Goal: Task Accomplishment & Management: Manage account settings

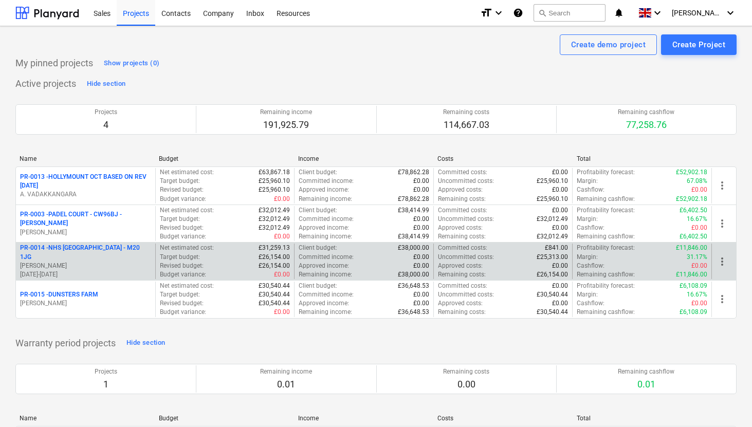
click at [87, 250] on p "PR-0014 - NHS [GEOGRAPHIC_DATA] - M20 1JG" at bounding box center [85, 252] width 131 height 17
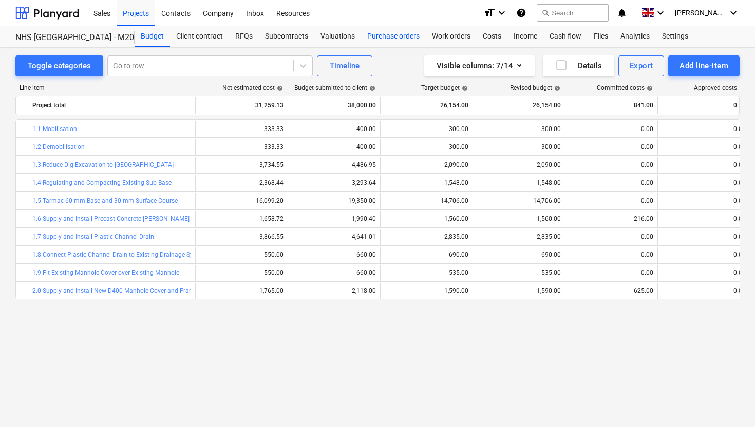
click at [376, 33] on div "Purchase orders" at bounding box center [393, 36] width 65 height 21
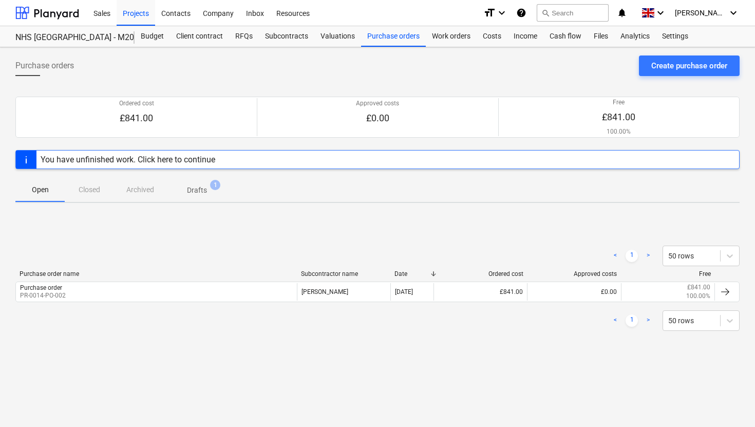
click at [195, 192] on p "Drafts" at bounding box center [197, 190] width 20 height 11
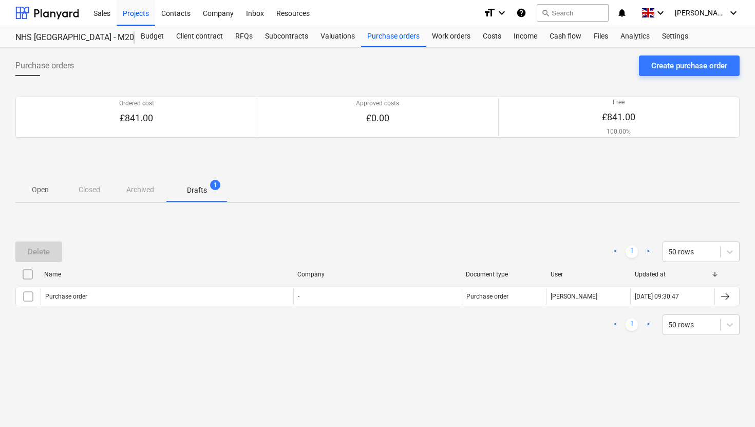
click at [42, 195] on span "Open" at bounding box center [39, 189] width 49 height 17
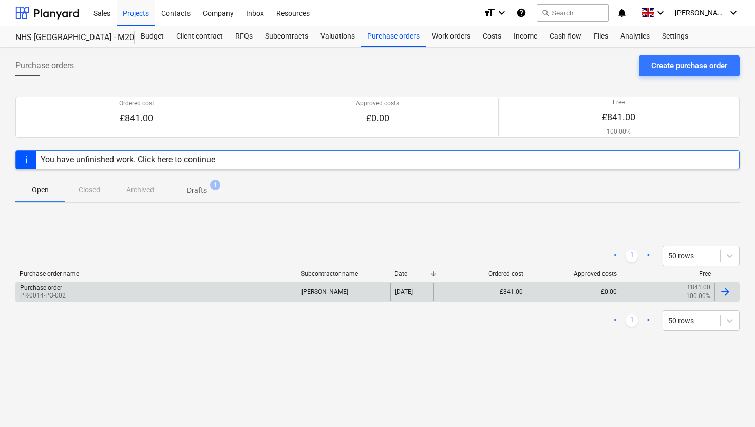
click at [727, 291] on div at bounding box center [725, 292] width 12 height 12
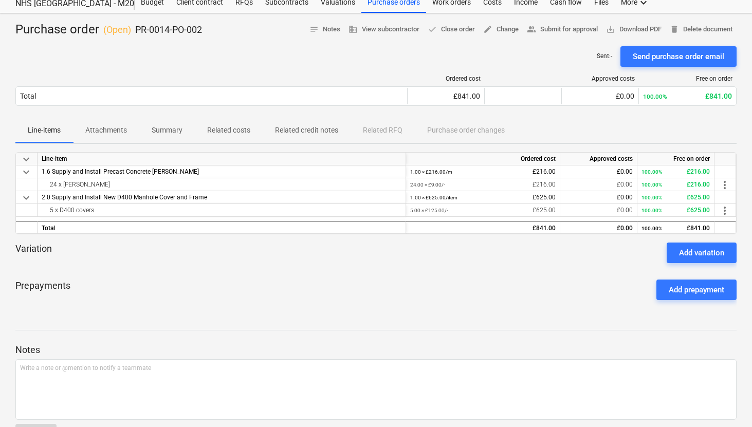
scroll to position [50, 0]
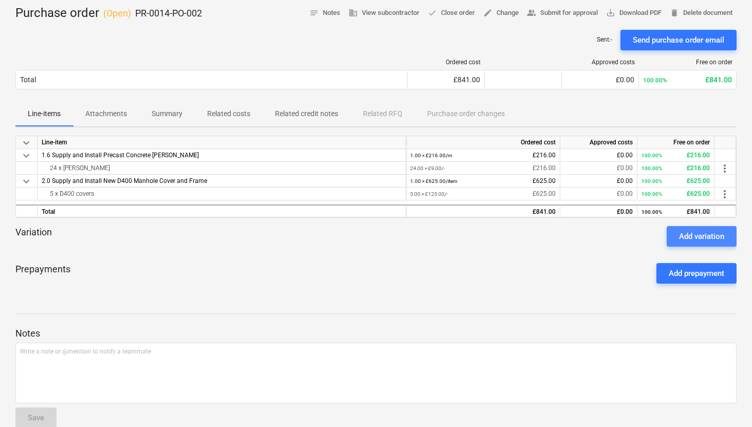
click at [702, 233] on div "Add variation" at bounding box center [701, 236] width 45 height 13
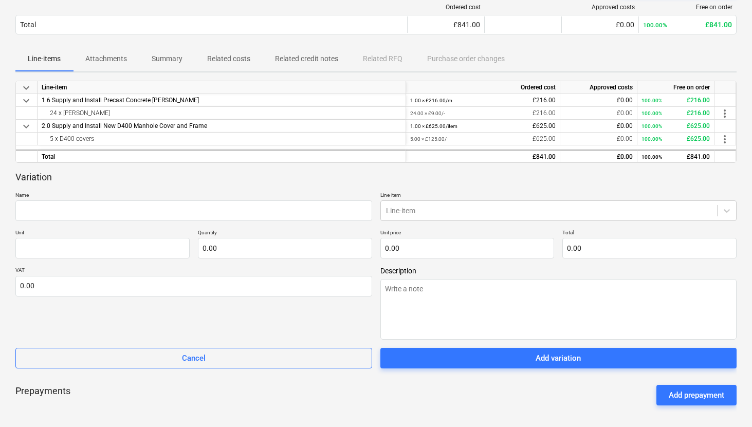
scroll to position [106, 0]
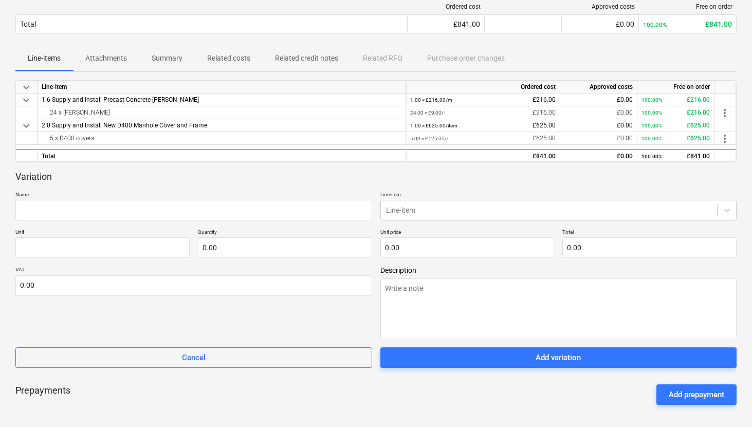
click at [96, 301] on div "VAT 0.00" at bounding box center [193, 302] width 357 height 73
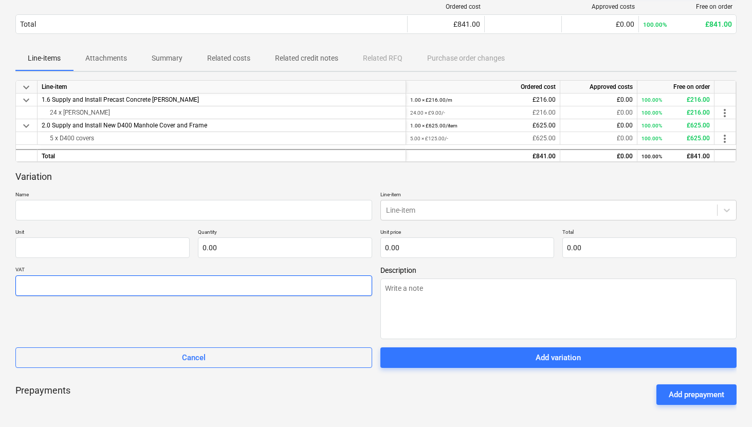
click at [92, 290] on input "text" at bounding box center [193, 285] width 357 height 21
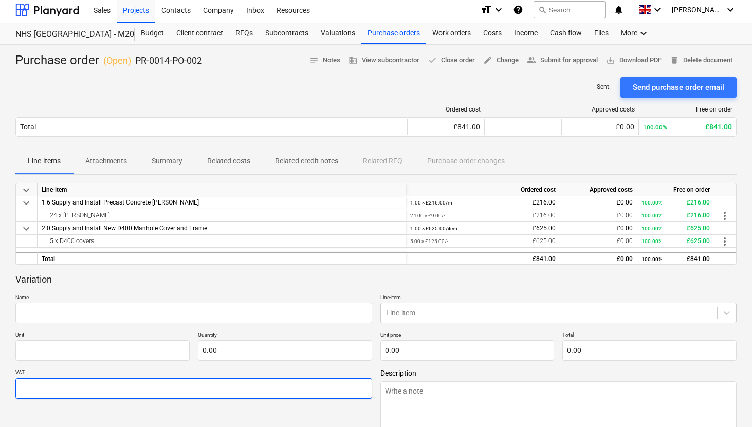
scroll to position [0, 0]
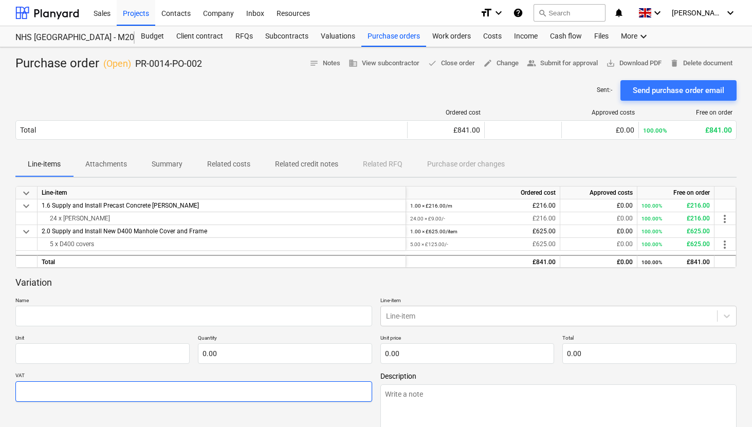
type input "0.00"
type textarea "x"
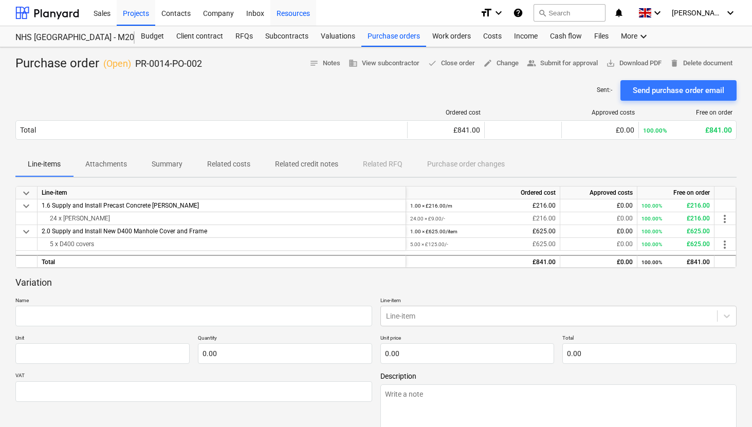
type input "0.00"
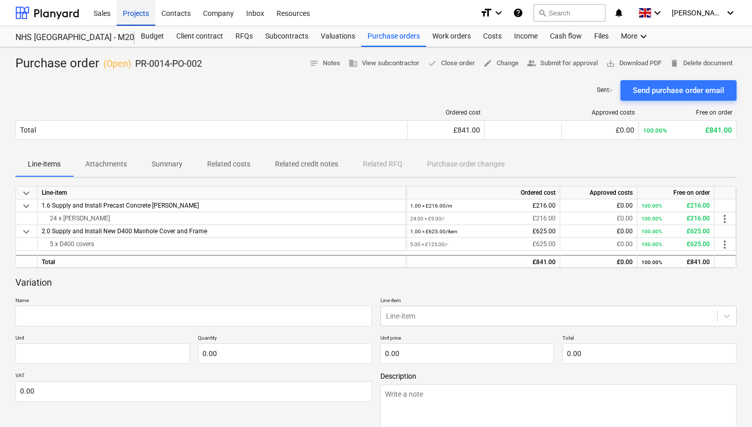
click at [132, 16] on div "Projects" at bounding box center [136, 12] width 39 height 26
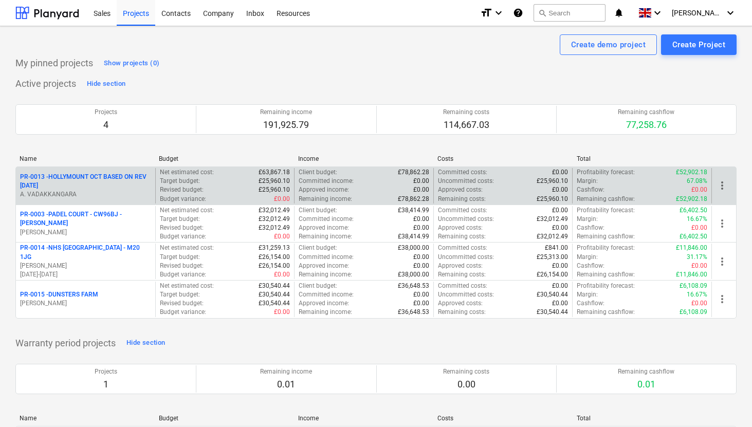
click at [108, 177] on p "PR-0013 - HOLLYMOUNT OCT BASED ON REV [DATE]" at bounding box center [85, 181] width 131 height 17
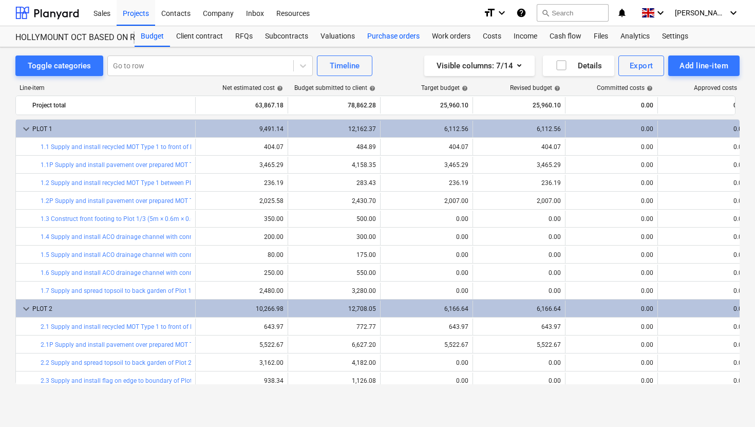
click at [384, 35] on div "Purchase orders" at bounding box center [393, 36] width 65 height 21
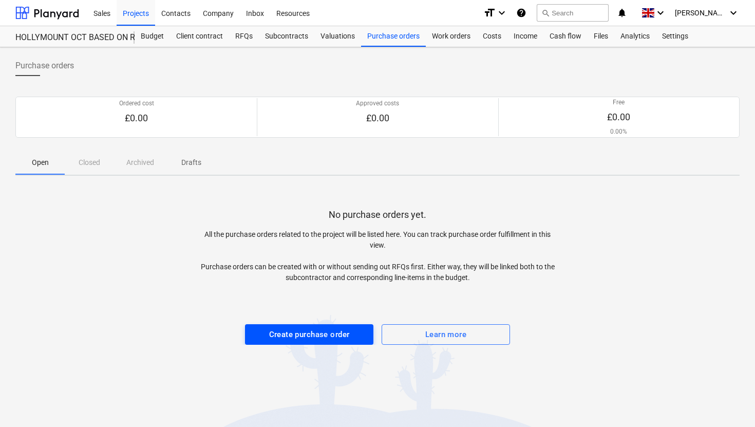
click at [307, 339] on div "Create purchase order" at bounding box center [309, 334] width 81 height 13
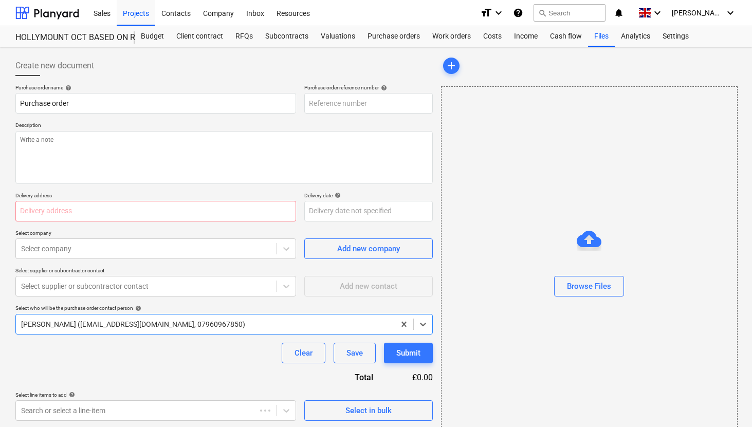
type textarea "x"
type input "PR-0013-PO-001"
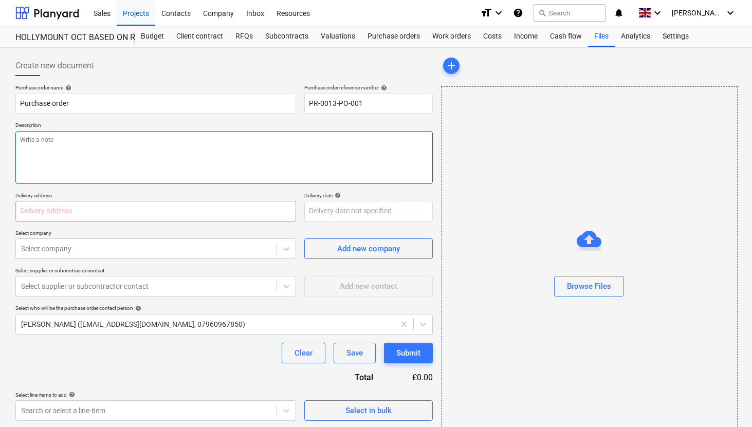
click at [176, 157] on textarea at bounding box center [223, 157] width 417 height 53
type textarea "x"
type textarea "T"
type textarea "x"
type textarea "To"
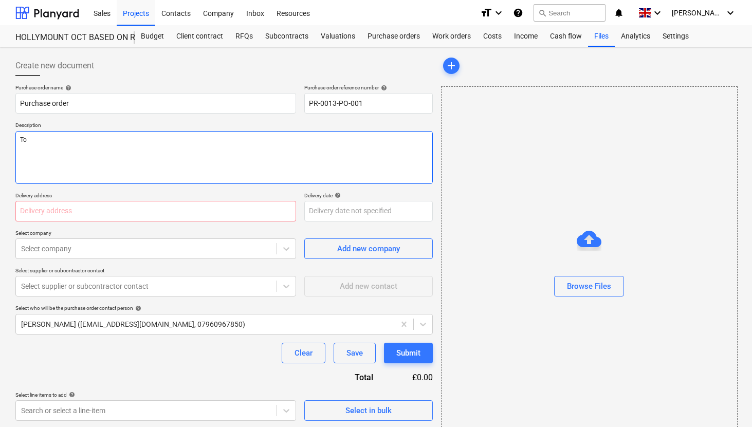
type textarea "x"
type textarea "Top"
type textarea "x"
type textarea "Top"
type textarea "x"
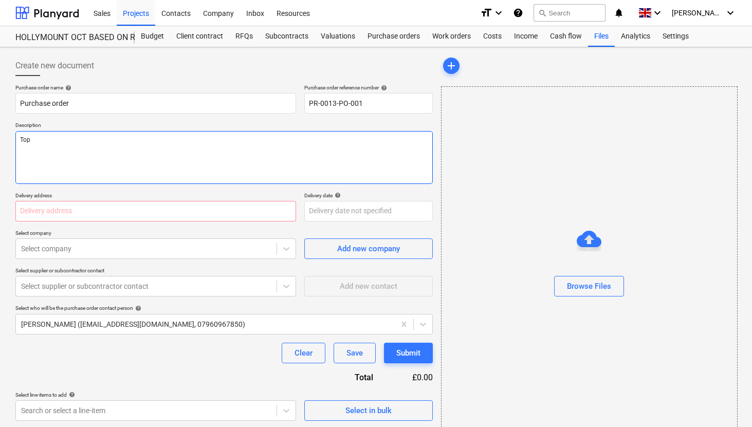
type textarea "Top S"
type textarea "x"
type textarea "Top So"
type textarea "x"
type textarea "Top Soi"
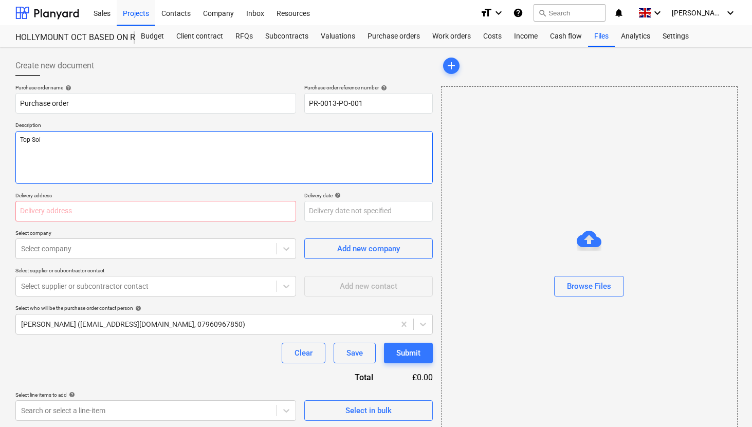
type textarea "x"
type textarea "Top Soil"
type textarea "x"
type textarea "Top Soil"
type textarea "x"
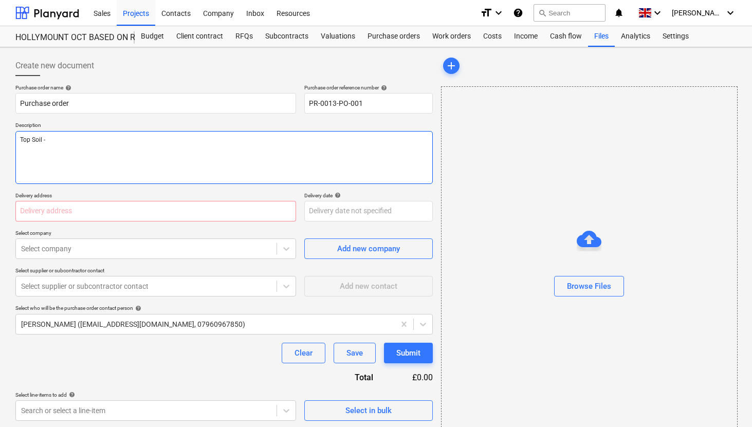
type textarea "Top Soil -"
type textarea "x"
type textarea "Top Soil - 1"
type textarea "x"
type textarea "Top Soil - 18"
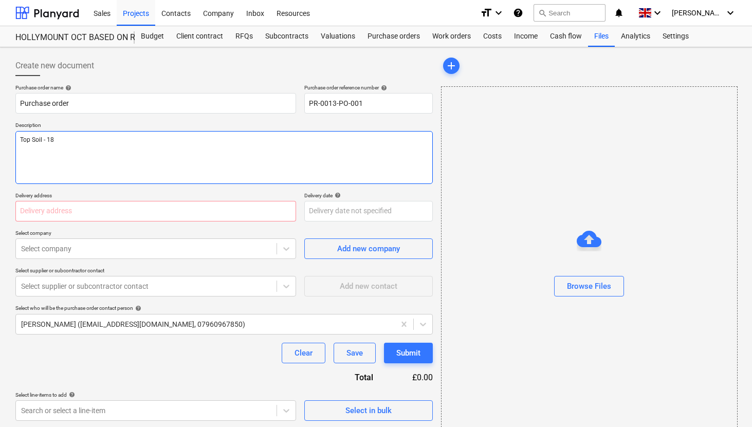
type textarea "x"
type textarea "Top Soil - 180"
type textarea "x"
type textarea "Top Soil - 180"
type textarea "x"
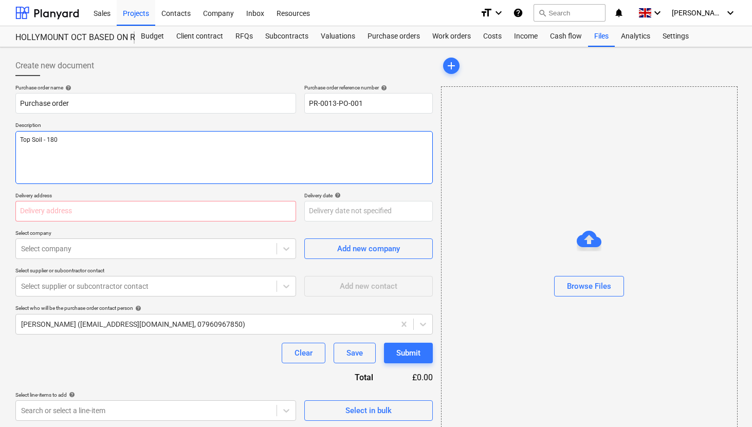
type textarea "Top Soil - 180 t"
type textarea "x"
type textarea "Top Soil - 180 to"
type textarea "x"
type textarea "Top Soil - 180 ton"
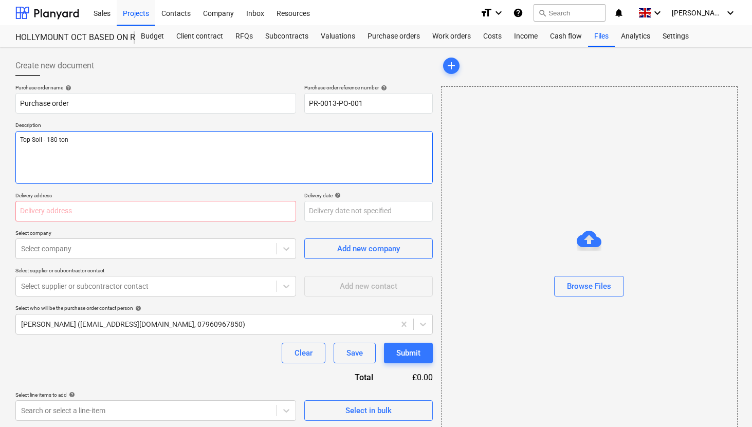
type textarea "x"
type textarea "Top Soil - 180 [PERSON_NAME]"
type textarea "x"
type textarea "Top Soil - 180 tonne"
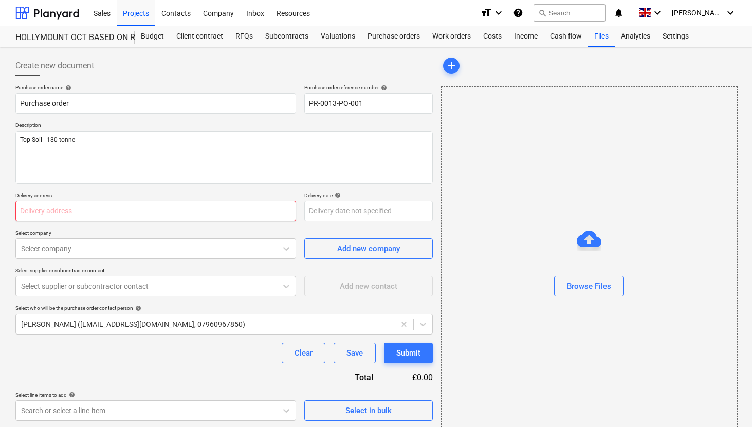
click at [193, 216] on input "text" at bounding box center [155, 211] width 281 height 21
type textarea "x"
type input "H"
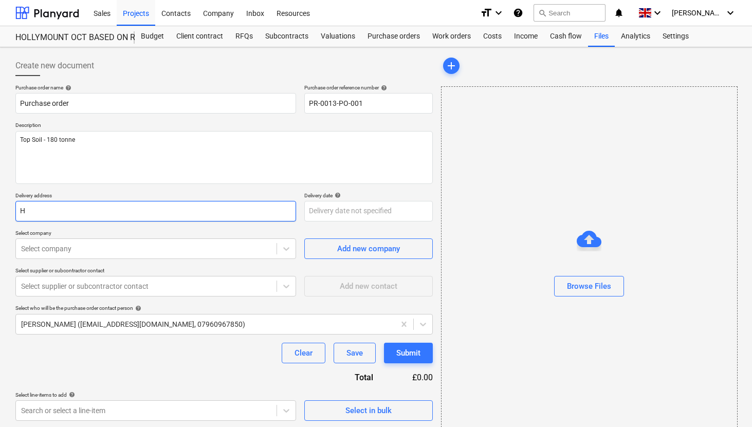
type textarea "x"
type input "Ho"
type textarea "x"
type input "Hol"
type textarea "x"
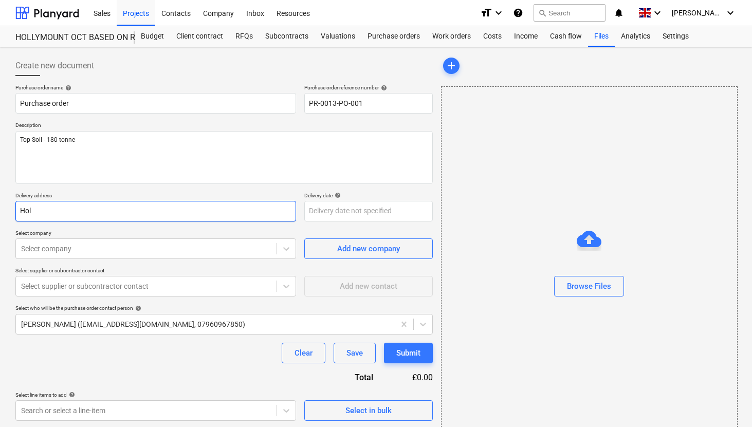
type input "[PERSON_NAME]"
type textarea "x"
type input "[PERSON_NAME]"
type textarea "x"
type input "Hollym"
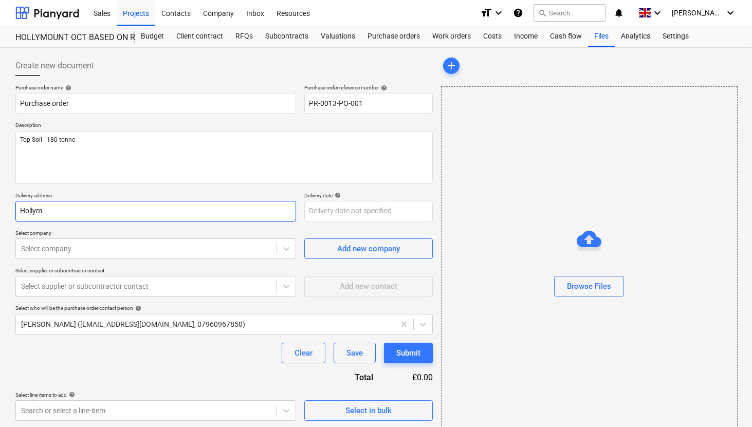
type textarea "x"
type input "Hollymo"
type textarea "x"
type input "Hollymoun"
type textarea "x"
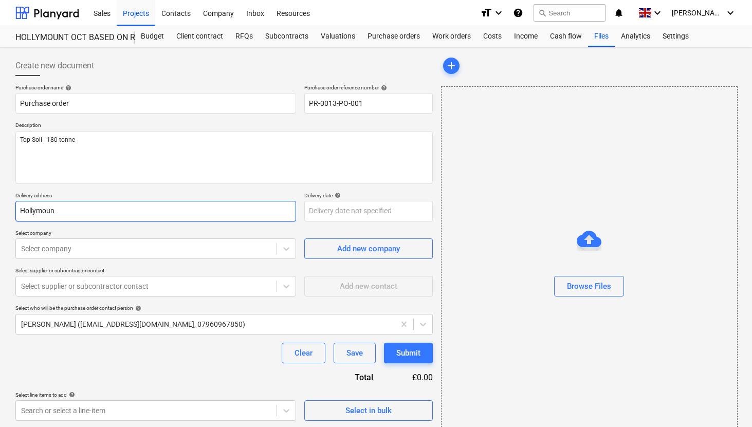
type input "Hollymount"
type textarea "x"
type input "Hollymount"
type textarea "x"
type input "Hollymount L"
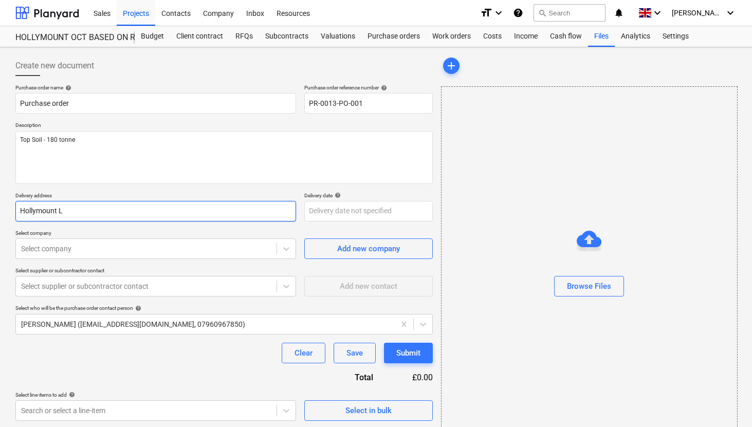
type textarea "x"
type input "Hollymount La"
type textarea "x"
type input "Hollymount Lan"
type textarea "x"
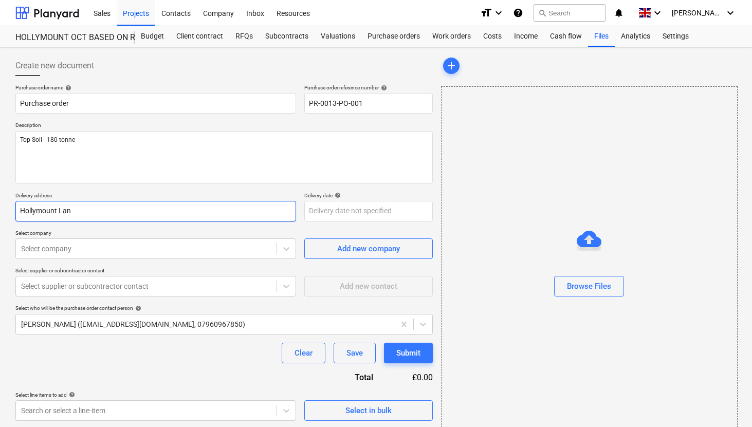
type input "[GEOGRAPHIC_DATA]"
type textarea "x"
type input "[GEOGRAPHIC_DATA],"
type textarea "x"
type input "[GEOGRAPHIC_DATA],"
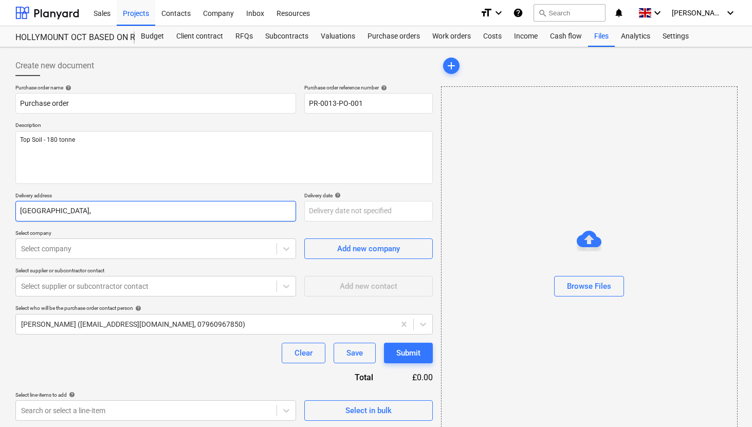
type textarea "x"
type input "[GEOGRAPHIC_DATA], N"
type textarea "x"
type input "[GEOGRAPHIC_DATA],"
type textarea "x"
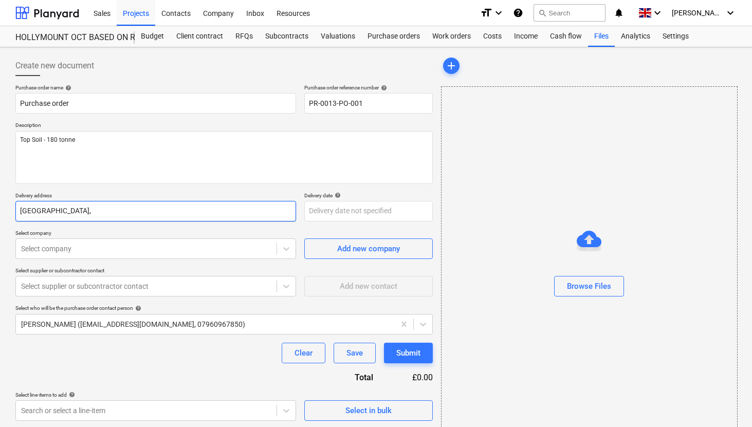
type input "[GEOGRAPHIC_DATA], B"
type textarea "x"
type input "[GEOGRAPHIC_DATA], Bu"
type textarea "x"
type input "[GEOGRAPHIC_DATA], Bur"
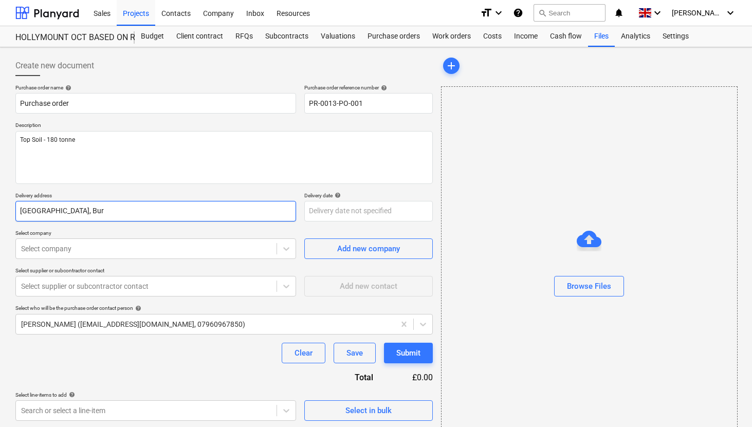
type textarea "x"
type input "[GEOGRAPHIC_DATA], [GEOGRAPHIC_DATA]"
type textarea "x"
type input "[GEOGRAPHIC_DATA], [GEOGRAPHIC_DATA]"
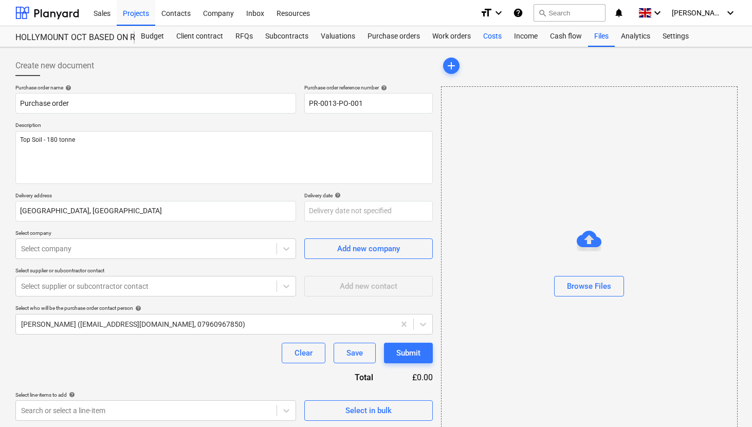
click at [491, 36] on div "Costs" at bounding box center [492, 36] width 31 height 21
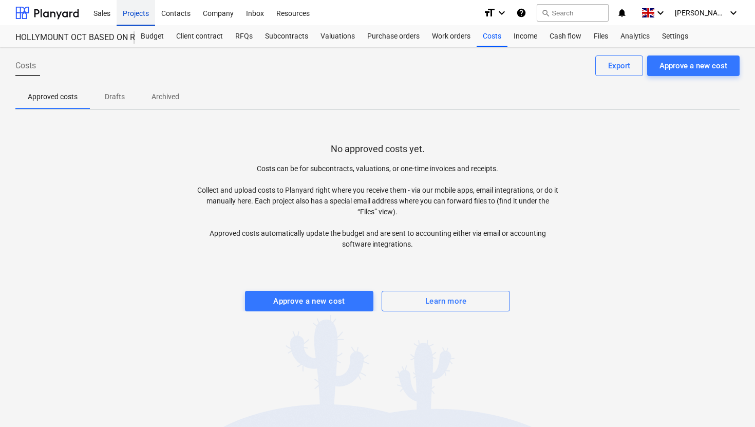
click at [135, 13] on div "Projects" at bounding box center [136, 12] width 39 height 26
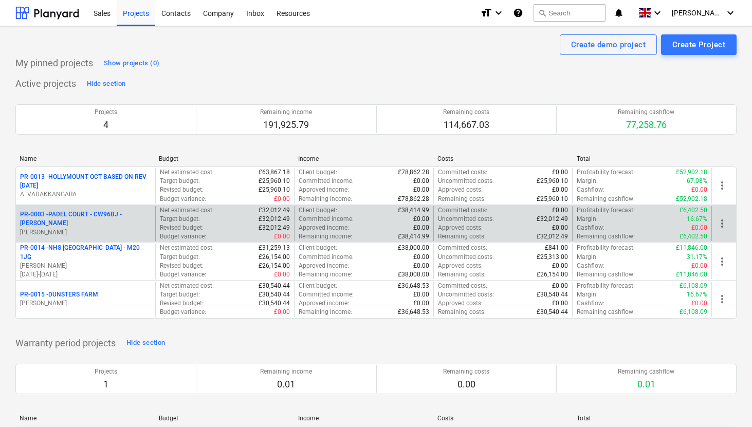
click at [105, 220] on p "PR-0003 - PADEL COURT - CW96BJ - [PERSON_NAME]" at bounding box center [85, 218] width 131 height 17
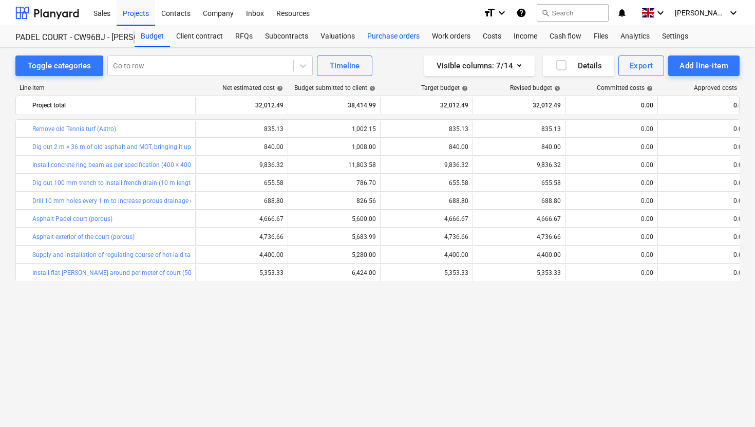
click at [413, 36] on div "Purchase orders" at bounding box center [393, 36] width 65 height 21
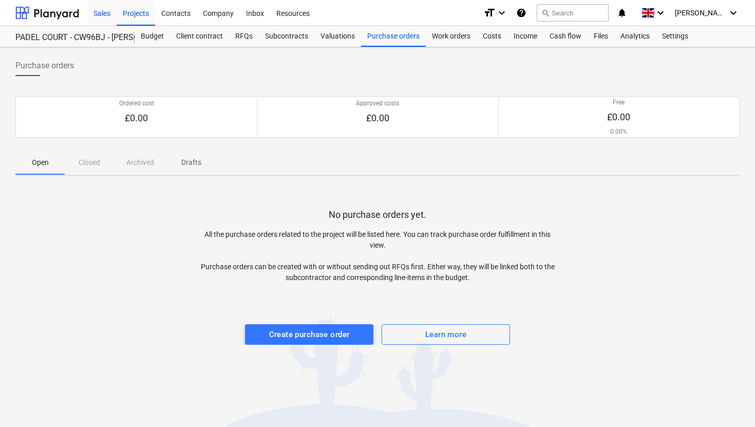
click at [103, 13] on div "Sales" at bounding box center [101, 12] width 29 height 26
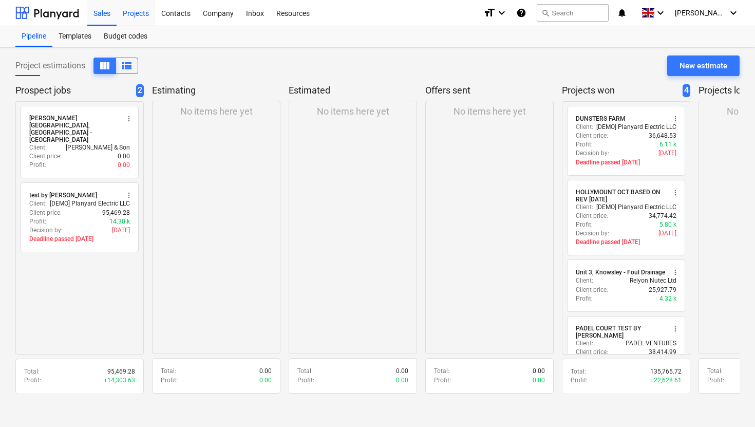
click at [129, 16] on div "Projects" at bounding box center [136, 12] width 39 height 26
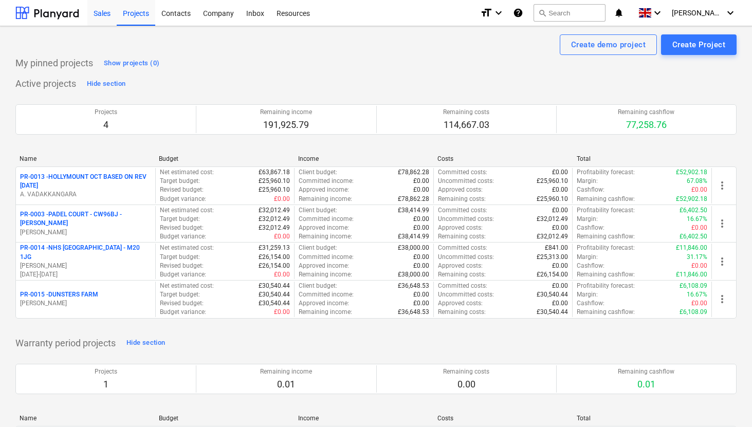
click at [114, 11] on div "Sales" at bounding box center [101, 12] width 29 height 26
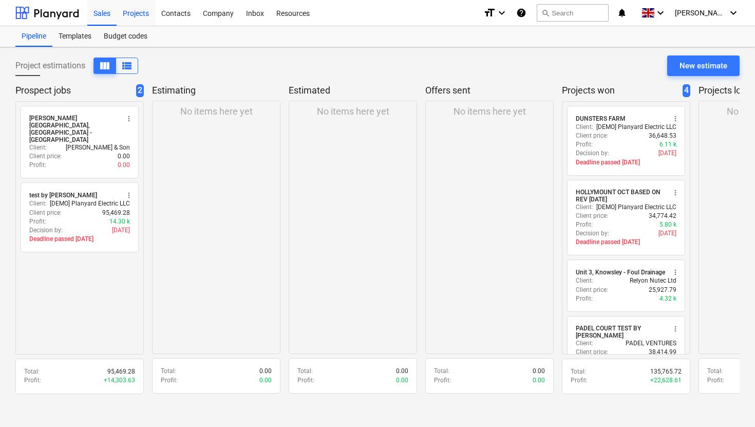
click at [132, 13] on div "Projects" at bounding box center [136, 12] width 39 height 26
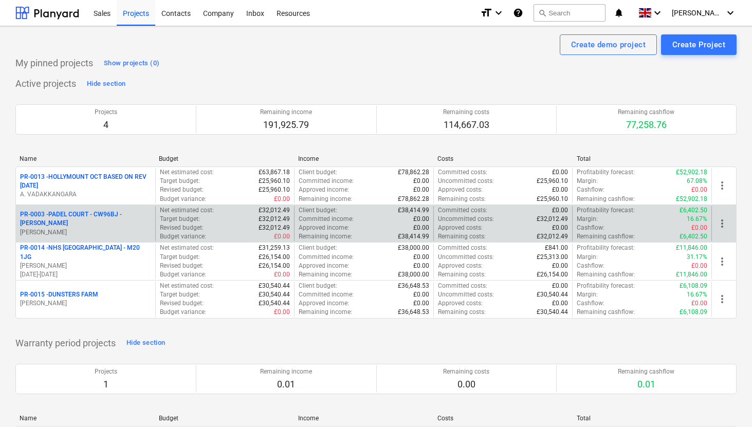
click at [102, 222] on p "PR-0003 - PADEL COURT - CW96BJ - [PERSON_NAME]" at bounding box center [85, 218] width 131 height 17
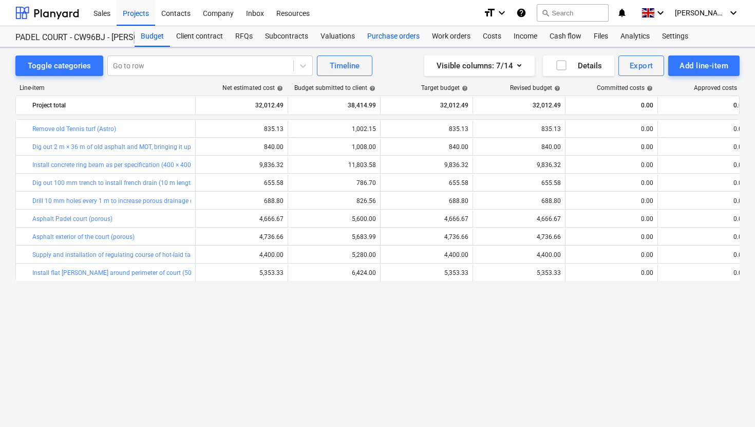
click at [416, 36] on div "Purchase orders" at bounding box center [393, 36] width 65 height 21
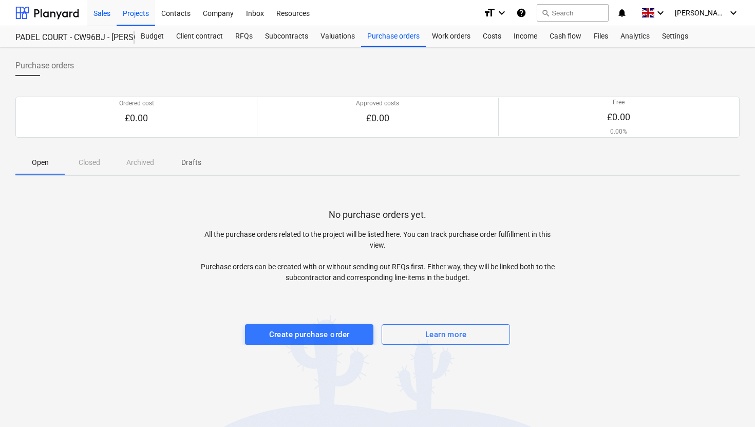
click at [103, 16] on div "Sales" at bounding box center [101, 12] width 29 height 26
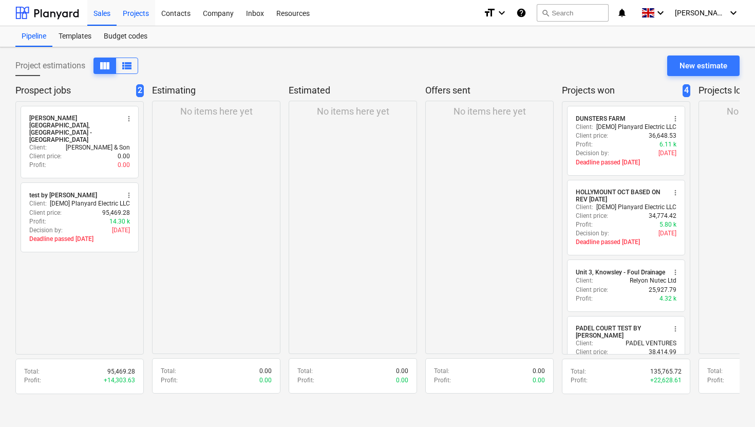
click at [129, 17] on div "Projects" at bounding box center [136, 12] width 39 height 26
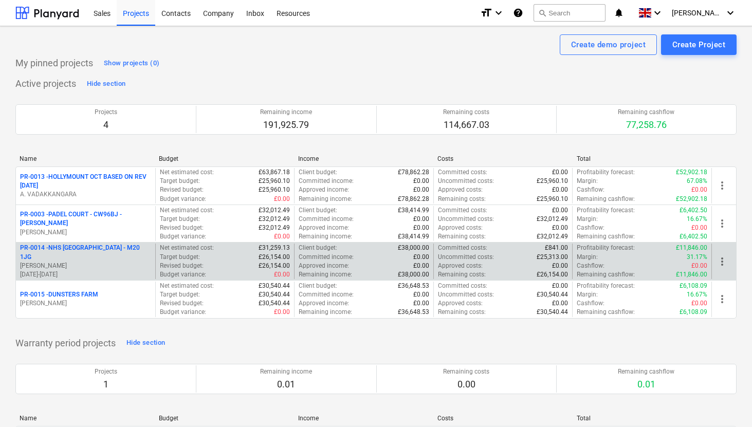
click at [109, 248] on p "PR-0014 - NHS [GEOGRAPHIC_DATA] - M20 1JG" at bounding box center [85, 252] width 131 height 17
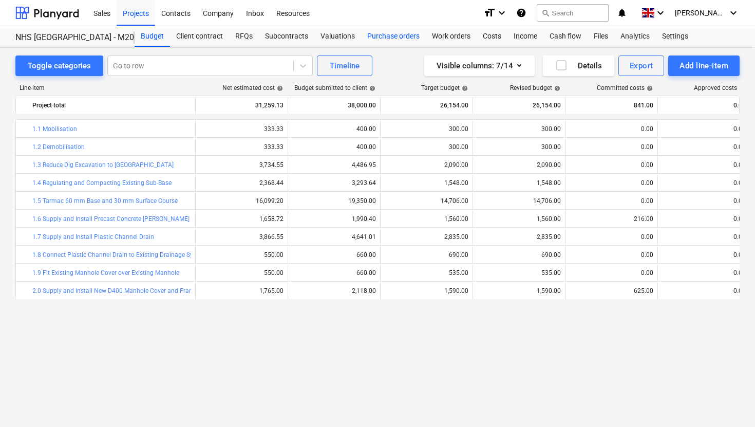
click at [413, 35] on div "Purchase orders" at bounding box center [393, 36] width 65 height 21
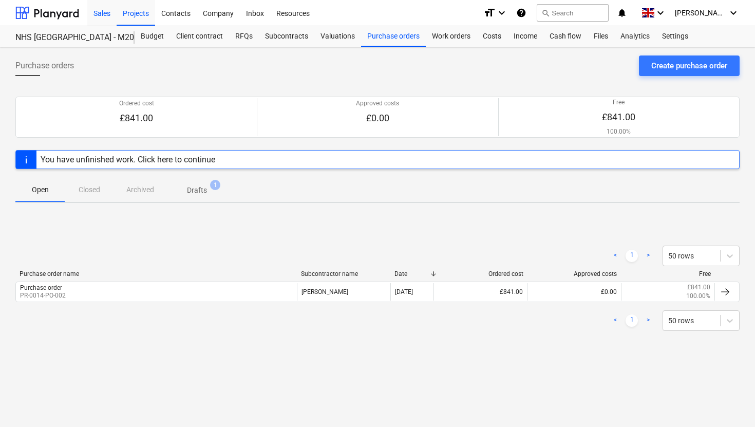
click at [101, 14] on div "Sales" at bounding box center [101, 12] width 29 height 26
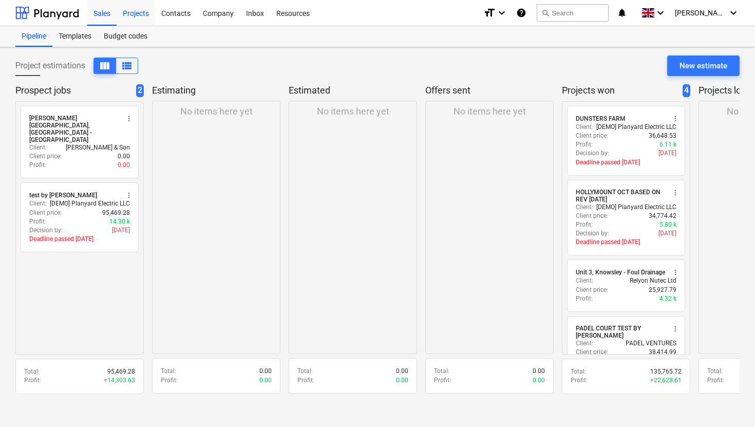
click at [131, 17] on div "Projects" at bounding box center [136, 12] width 39 height 26
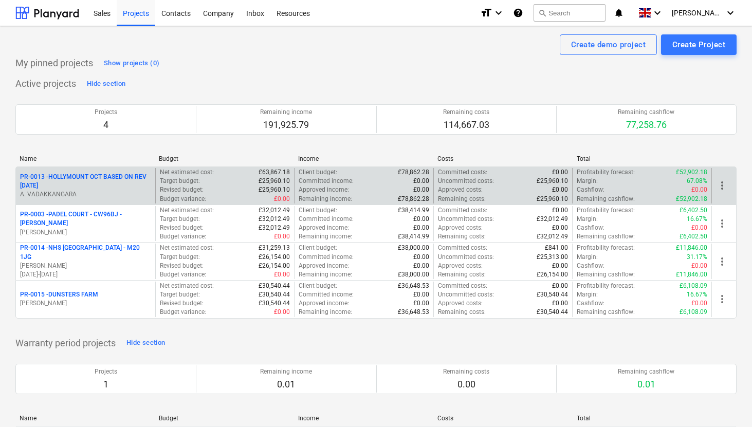
click at [101, 175] on p "PR-0013 - HOLLYMOUNT OCT BASED ON REV [DATE]" at bounding box center [85, 181] width 131 height 17
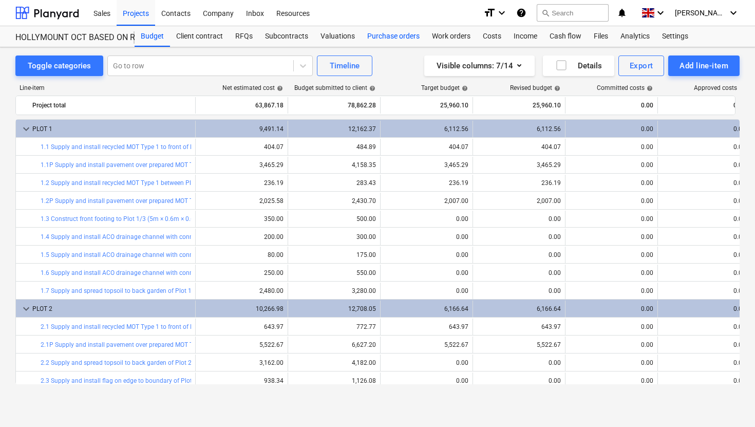
click at [385, 35] on div "Purchase orders" at bounding box center [393, 36] width 65 height 21
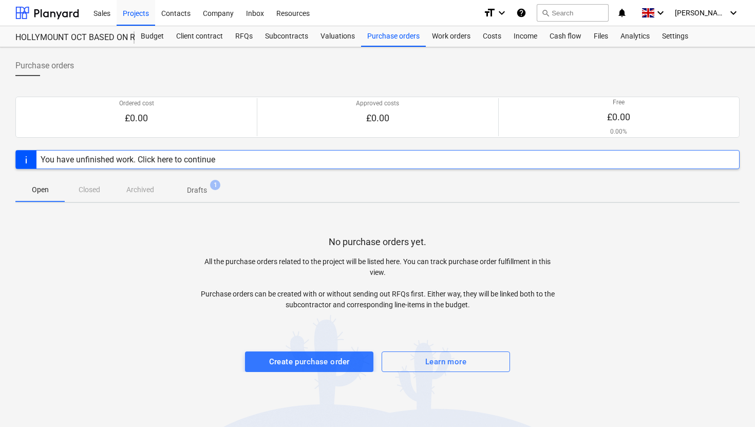
click at [196, 168] on div "You have unfinished work. Click here to continue" at bounding box center [127, 160] width 183 height 18
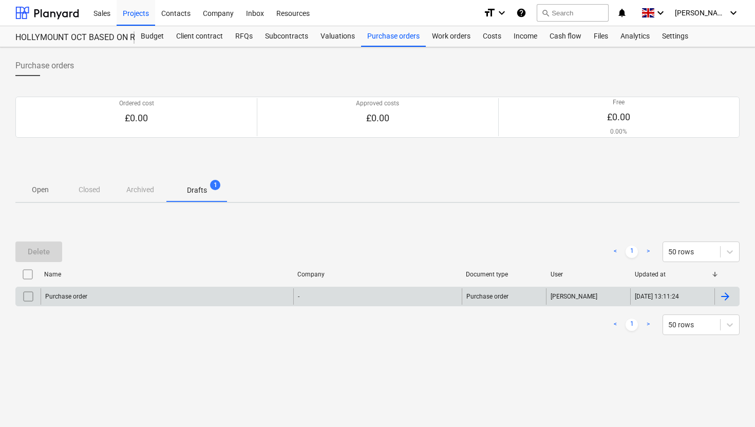
click at [728, 292] on div at bounding box center [725, 296] width 12 height 12
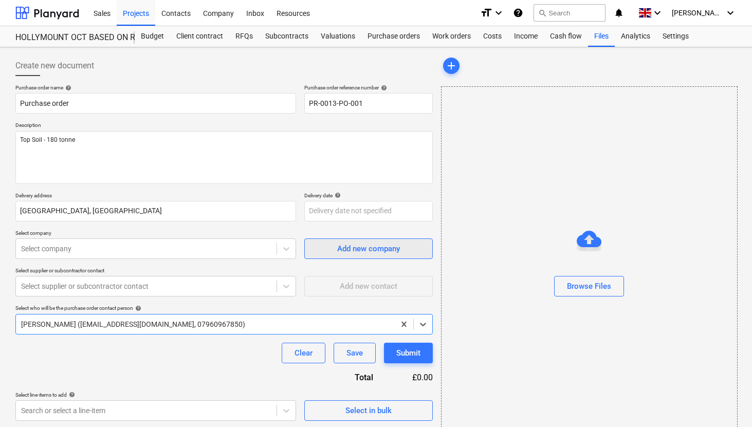
click at [331, 250] on span "Add new company" at bounding box center [368, 248] width 103 height 13
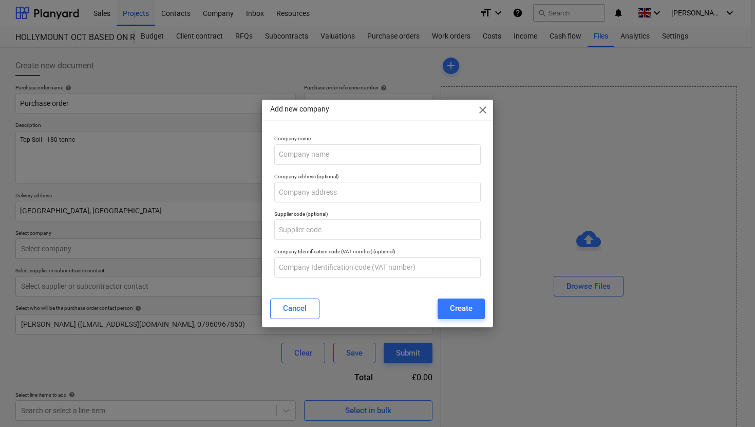
type textarea "x"
click at [422, 159] on input "text" at bounding box center [377, 154] width 207 height 21
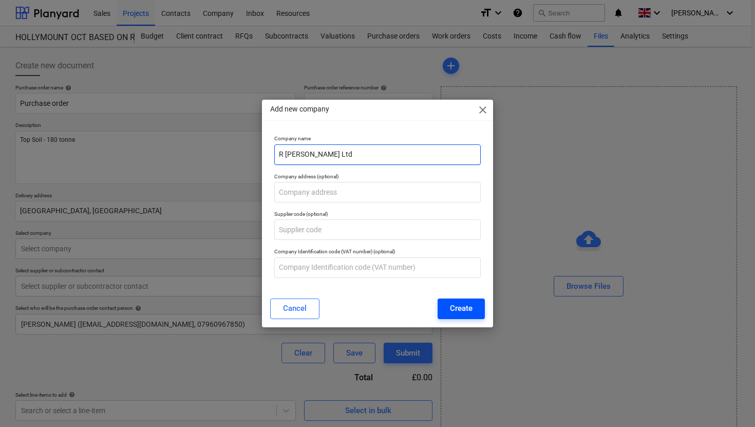
type input "R [PERSON_NAME] Ltd"
click at [455, 308] on div "Create" at bounding box center [461, 308] width 23 height 13
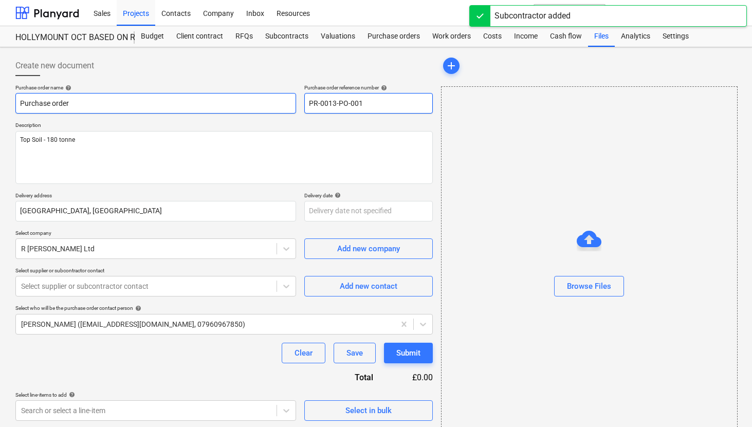
drag, startPoint x: 366, startPoint y: 101, endPoint x: 291, endPoint y: 100, distance: 75.5
click at [291, 100] on div "Purchase order name help Purchase order Purchase order reference number help PR…" at bounding box center [223, 98] width 417 height 29
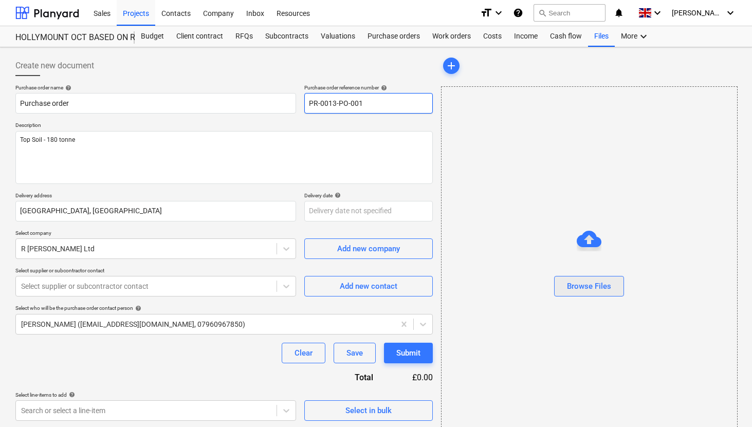
scroll to position [27, 0]
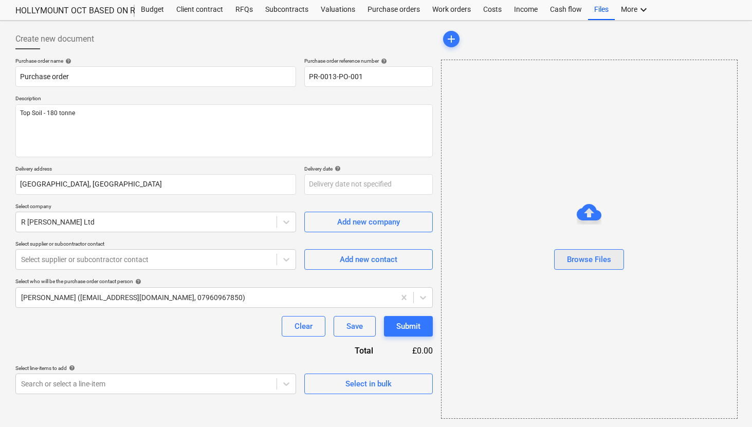
click at [593, 266] on div "Browse Files" at bounding box center [589, 259] width 44 height 13
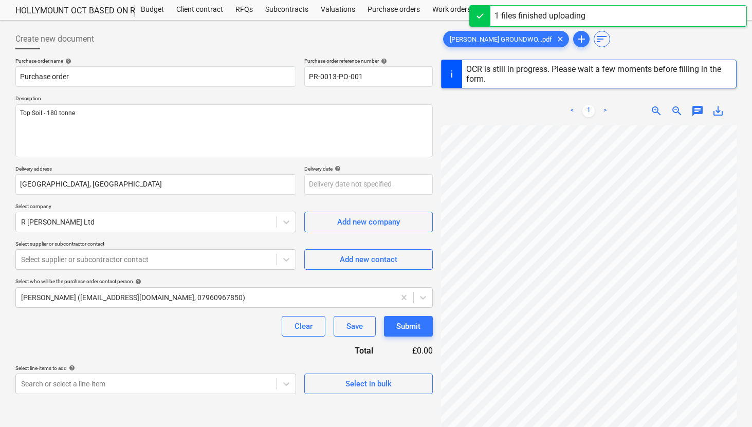
scroll to position [8, 0]
click at [284, 260] on icon at bounding box center [286, 259] width 10 height 10
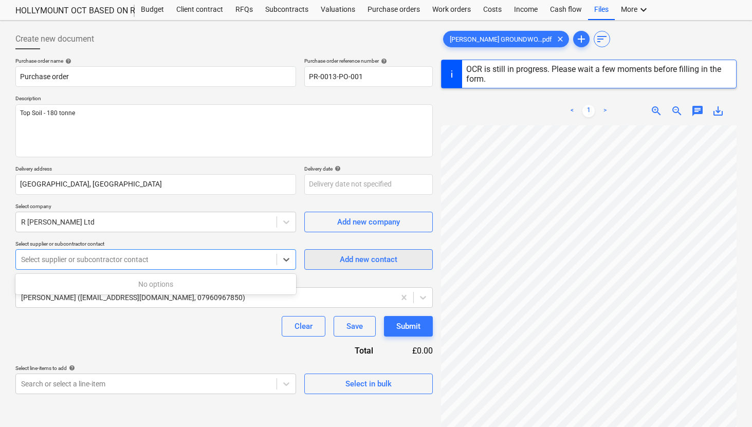
click at [327, 262] on span "Add new contact" at bounding box center [368, 259] width 103 height 13
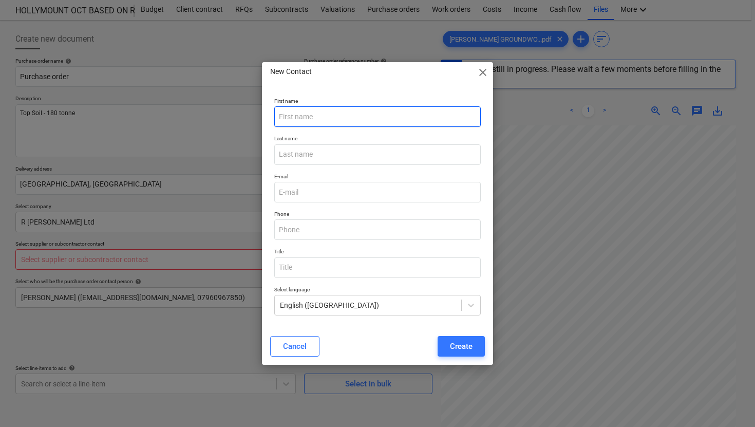
type textarea "x"
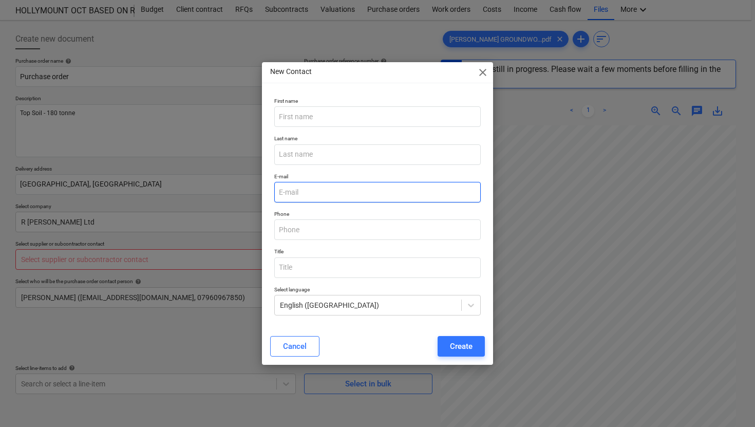
click at [303, 192] on input "email" at bounding box center [377, 192] width 207 height 21
paste input "[PERSON_NAME]@rdraperltd.co.u"
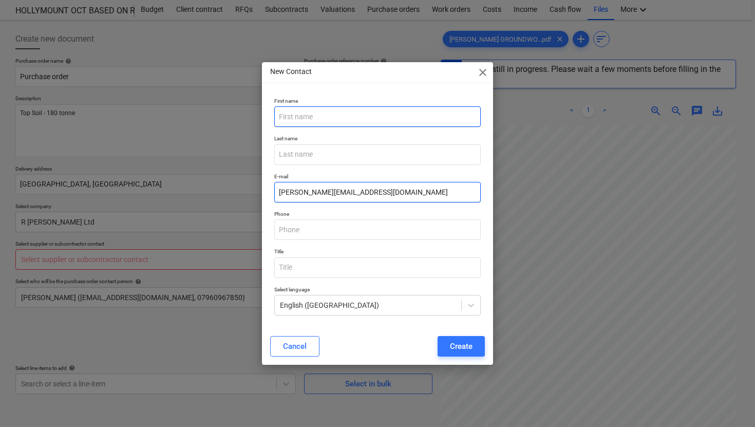
type input "[PERSON_NAME][EMAIL_ADDRESS][DOMAIN_NAME]"
click at [315, 110] on input "text" at bounding box center [377, 116] width 207 height 21
type input "[PERSON_NAME]"
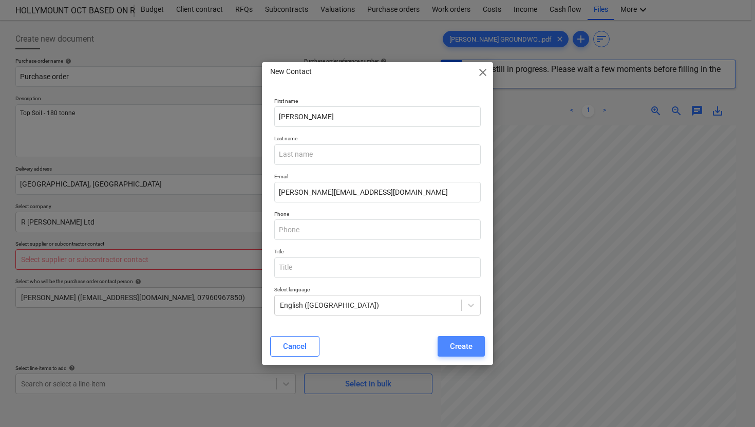
click at [458, 345] on div "Create" at bounding box center [461, 346] width 23 height 13
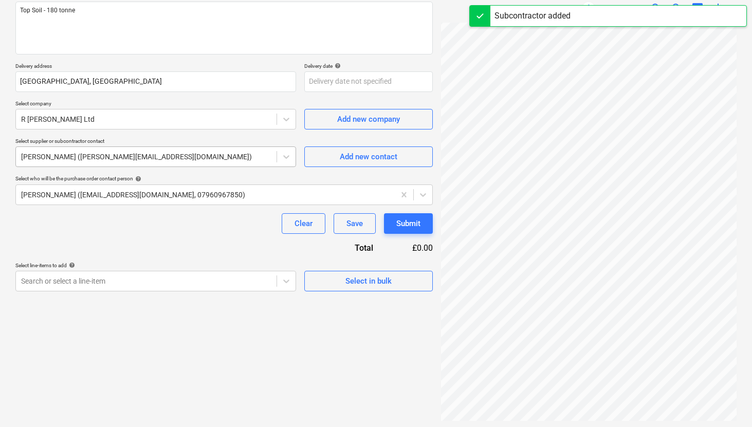
scroll to position [132, 0]
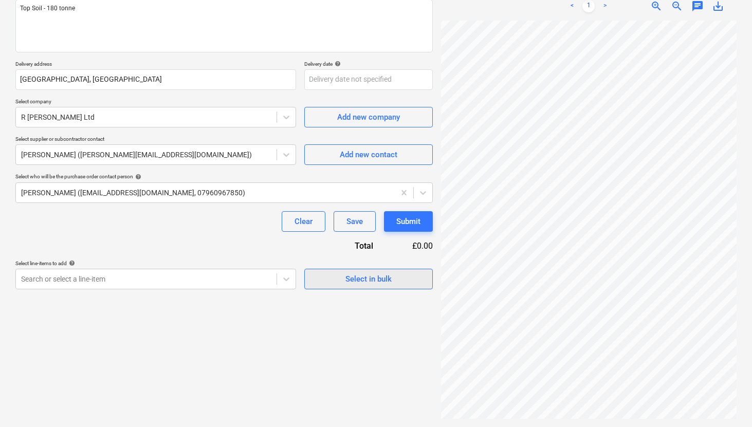
click at [383, 283] on div "Select in bulk" at bounding box center [368, 278] width 46 height 13
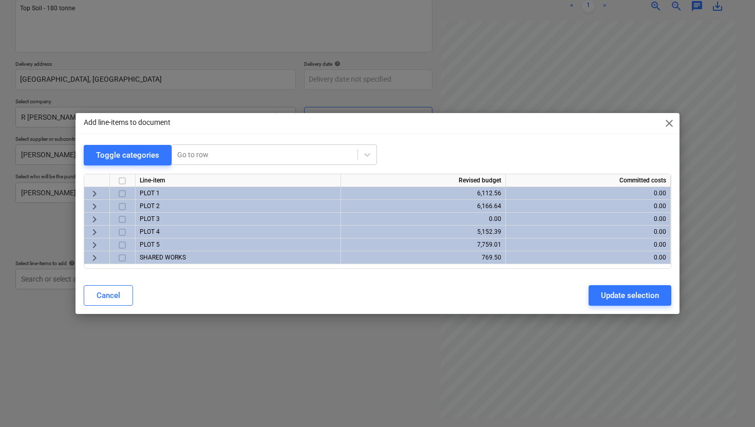
click at [93, 208] on span "keyboard_arrow_right" at bounding box center [94, 206] width 12 height 12
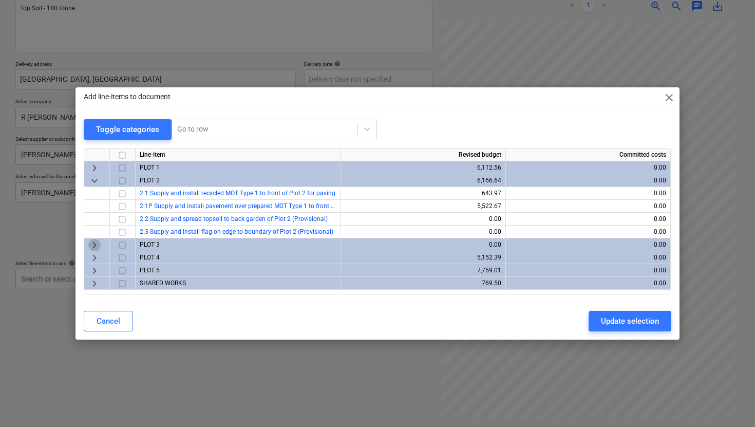
click at [92, 245] on span "keyboard_arrow_right" at bounding box center [94, 245] width 12 height 12
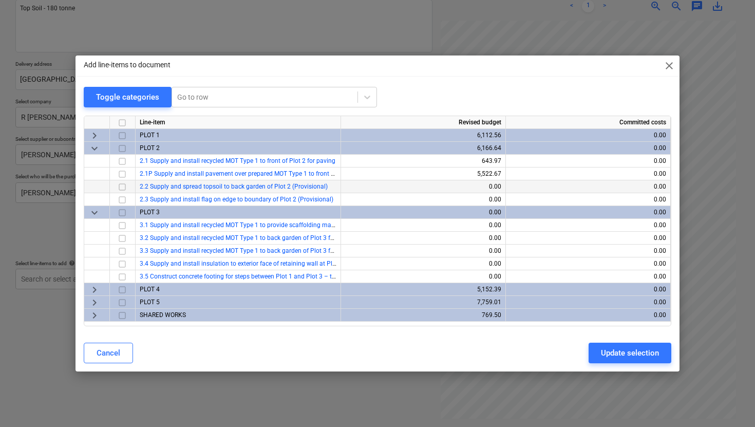
click at [222, 184] on span "2.2 Supply and spread topsoil to back garden of Plot 2 (Provisional)" at bounding box center [234, 186] width 188 height 7
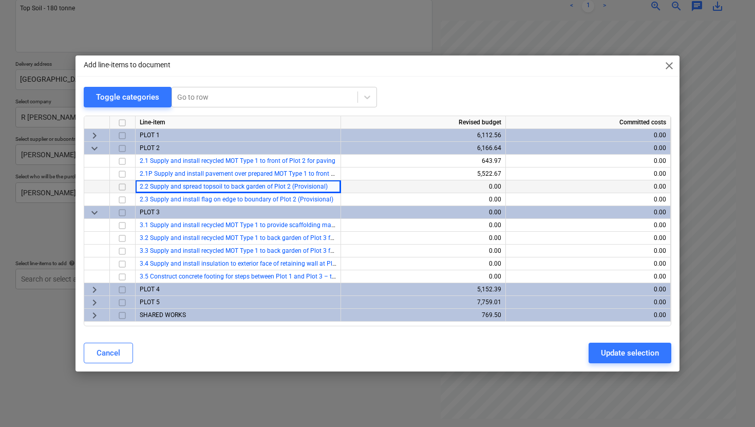
click at [124, 188] on input "checkbox" at bounding box center [122, 187] width 12 height 12
click at [92, 136] on span "keyboard_arrow_right" at bounding box center [94, 135] width 12 height 12
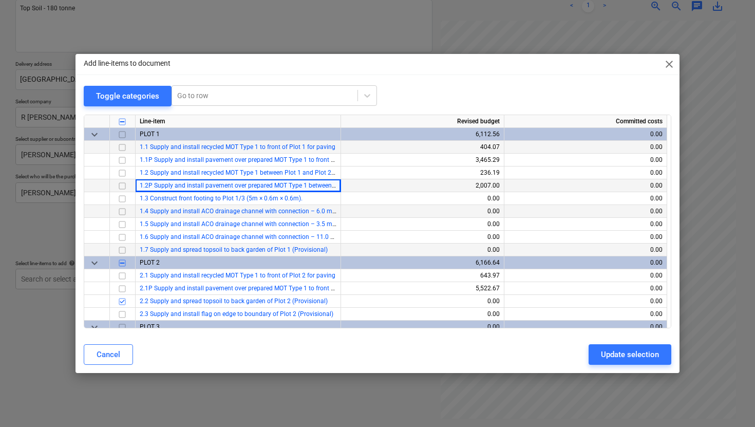
click at [123, 249] on input "checkbox" at bounding box center [122, 250] width 12 height 12
click at [630, 355] on div "Update selection" at bounding box center [630, 354] width 58 height 13
type textarea "x"
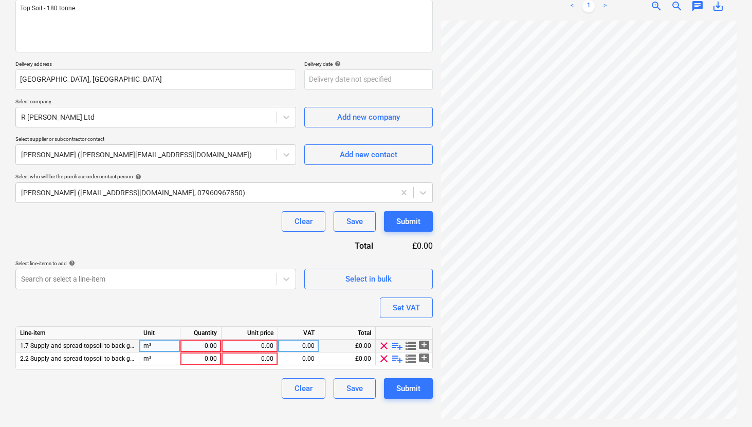
click at [207, 347] on div "0.00" at bounding box center [200, 346] width 32 height 13
type input "60"
type textarea "x"
click at [212, 357] on div "0.00" at bounding box center [200, 358] width 32 height 13
type input "40"
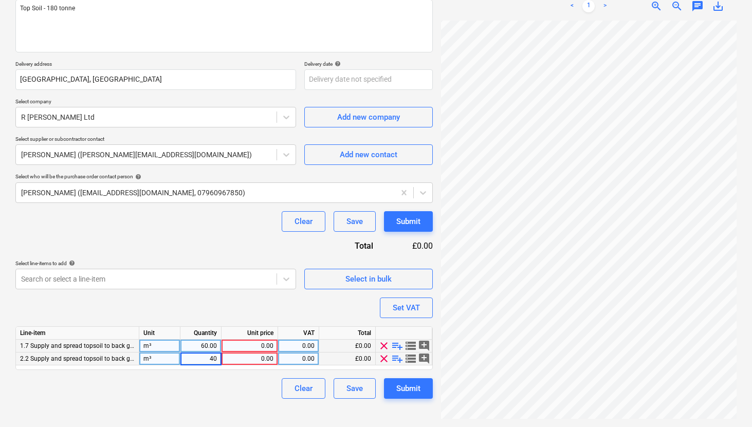
type textarea "x"
click at [208, 349] on div "60.00" at bounding box center [200, 346] width 32 height 13
type input "100"
type textarea "x"
click at [209, 361] on div "40.00" at bounding box center [200, 358] width 32 height 13
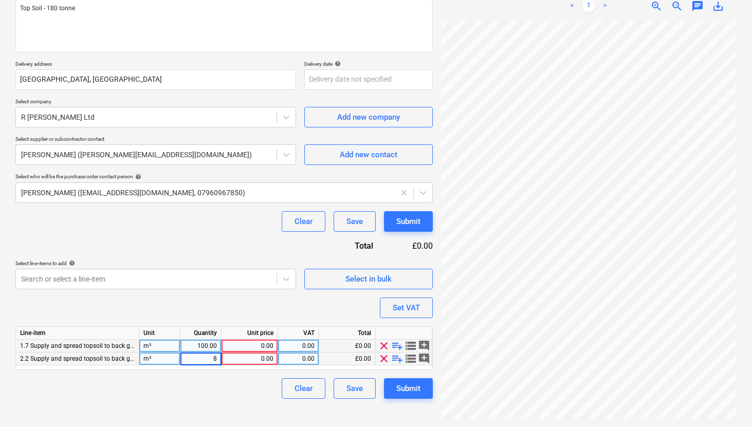
type input "80"
type textarea "x"
click at [263, 348] on div "0.00" at bounding box center [250, 346] width 48 height 13
type input "26.10"
type textarea "x"
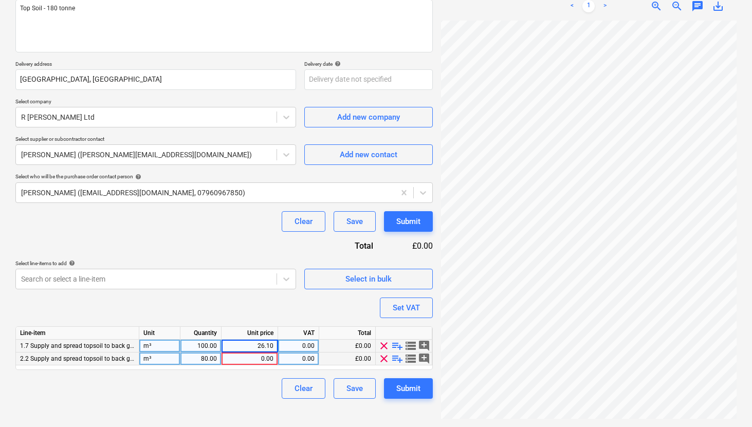
click at [262, 359] on div "0.00" at bounding box center [250, 358] width 48 height 13
type input "26.10"
type textarea "x"
click at [416, 307] on div "Set VAT" at bounding box center [406, 307] width 27 height 13
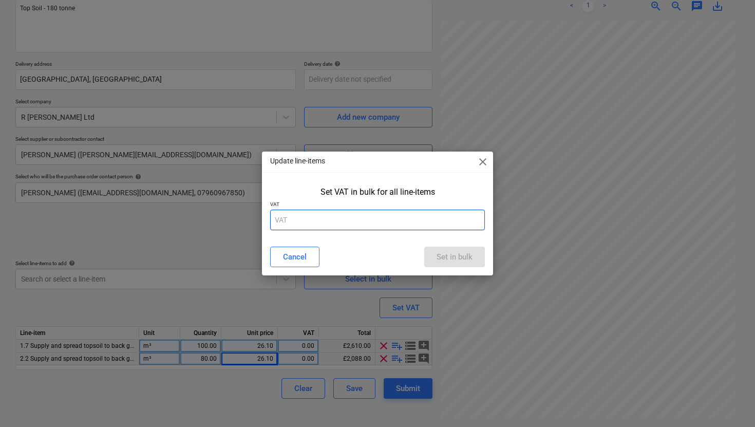
click at [325, 229] on input "text" at bounding box center [377, 220] width 215 height 21
type input "20"
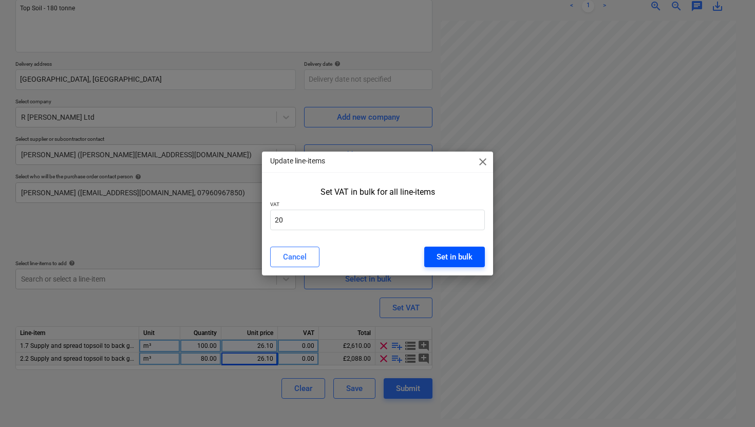
click at [450, 261] on div "Set in bulk" at bounding box center [455, 256] width 36 height 13
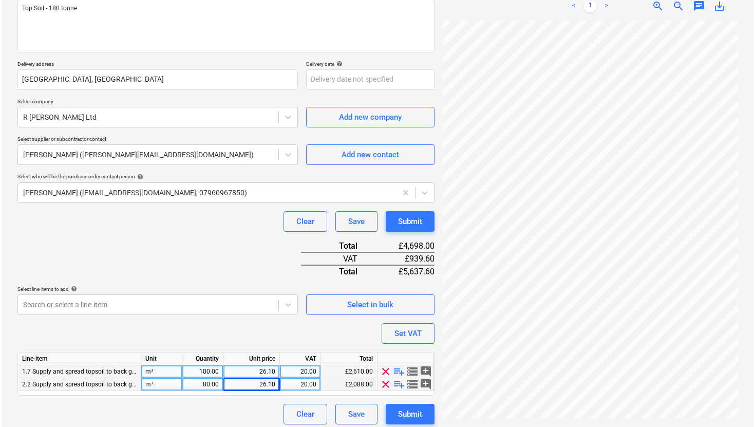
scroll to position [137, 0]
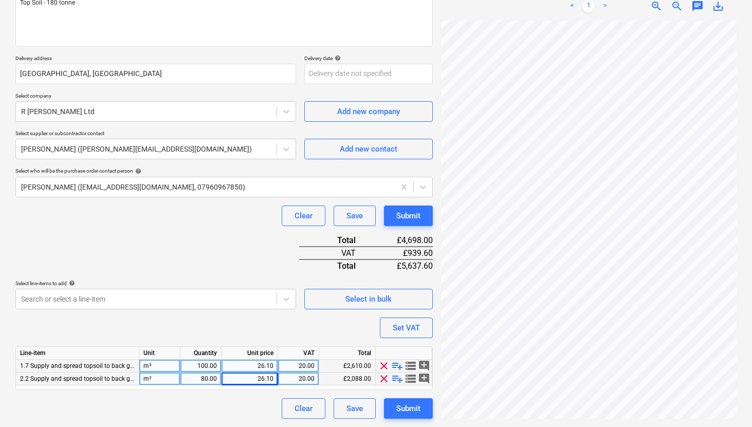
click at [189, 414] on div "Clear Save Submit" at bounding box center [223, 408] width 417 height 21
click at [402, 408] on div "Submit" at bounding box center [408, 408] width 24 height 13
type textarea "x"
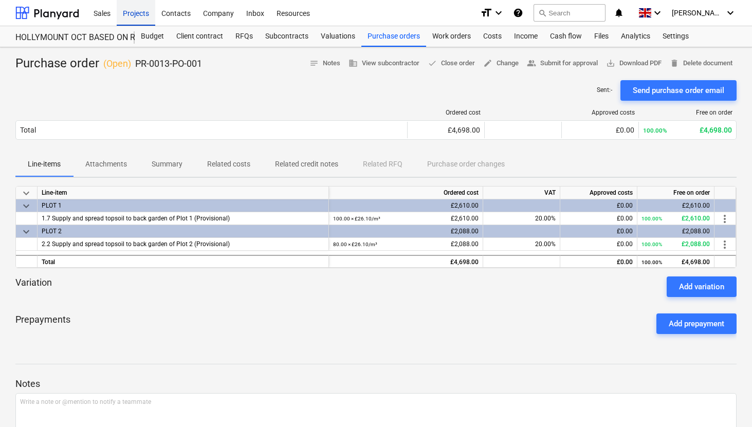
click at [128, 10] on div "Projects" at bounding box center [136, 12] width 39 height 26
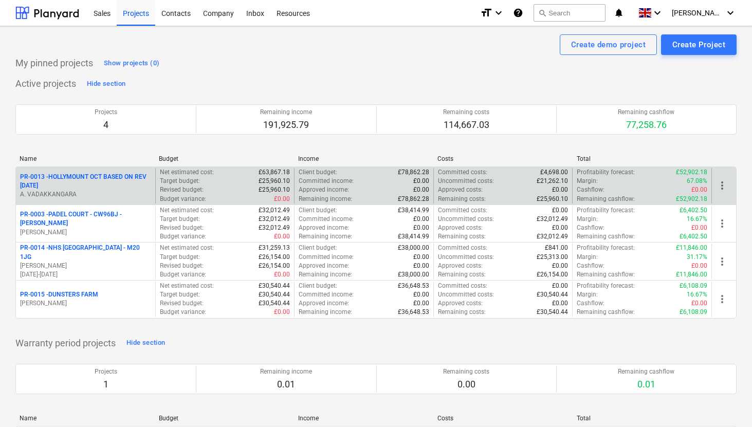
click at [120, 177] on p "PR-0013 - HOLLYMOUNT OCT BASED ON REV [DATE]" at bounding box center [85, 181] width 131 height 17
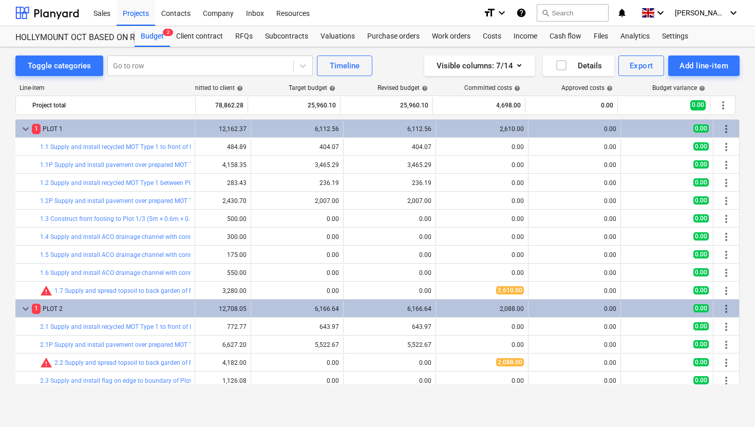
scroll to position [0, 133]
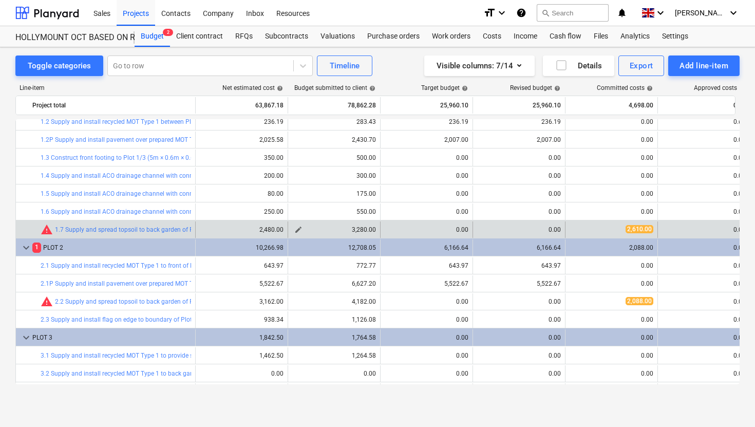
click at [299, 229] on span "edit" at bounding box center [298, 230] width 8 height 8
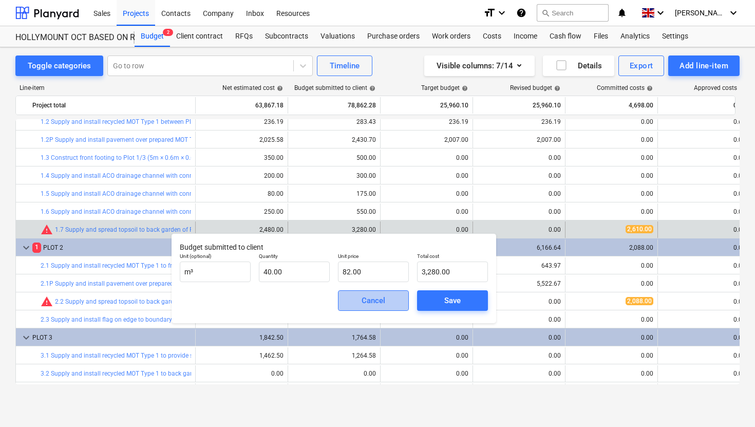
click at [375, 305] on div "Cancel" at bounding box center [374, 300] width 24 height 13
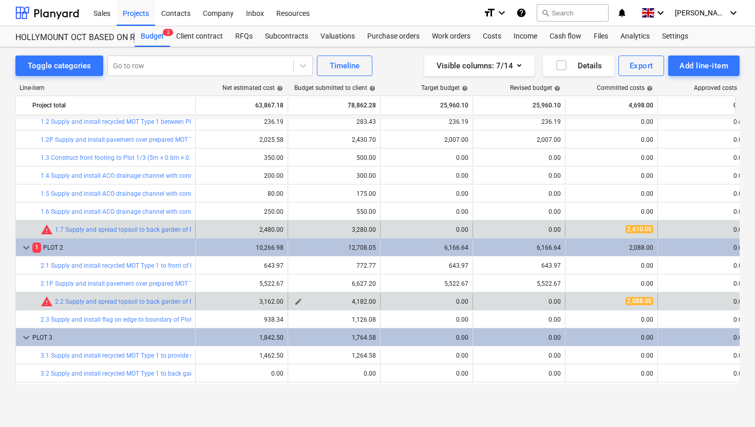
click at [299, 303] on span "edit" at bounding box center [298, 302] width 8 height 8
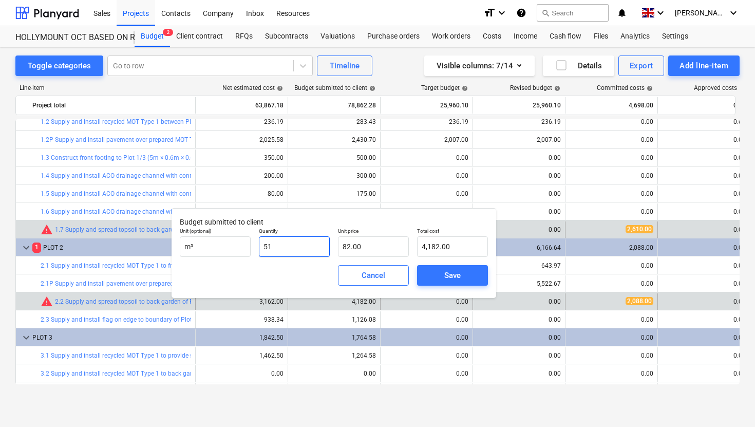
drag, startPoint x: 295, startPoint y: 247, endPoint x: 258, endPoint y: 246, distance: 37.0
click at [258, 246] on div "Quantity 51" at bounding box center [294, 243] width 79 height 38
type input "6"
type input "492.00"
type input "60"
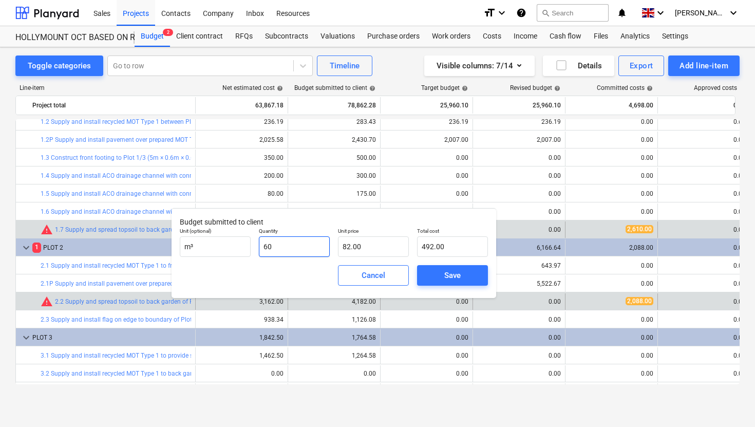
type input "4,920.00"
type input "60.00"
click at [466, 278] on span "Save" at bounding box center [453, 275] width 46 height 13
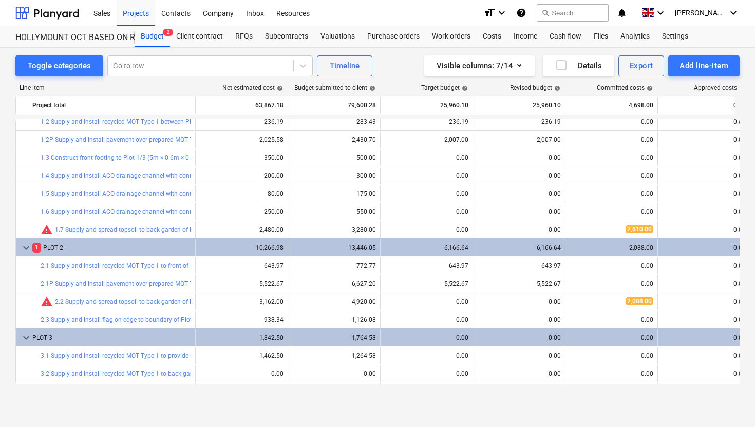
type input "60.00"
type input "82.00"
type input "4,920.00"
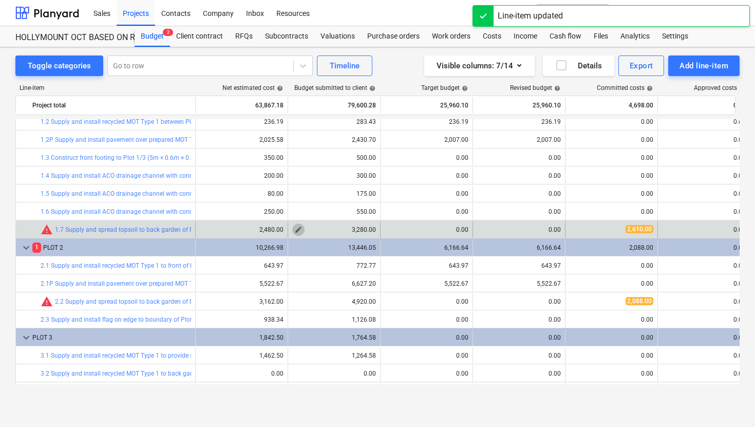
click at [300, 229] on span "edit" at bounding box center [298, 230] width 8 height 8
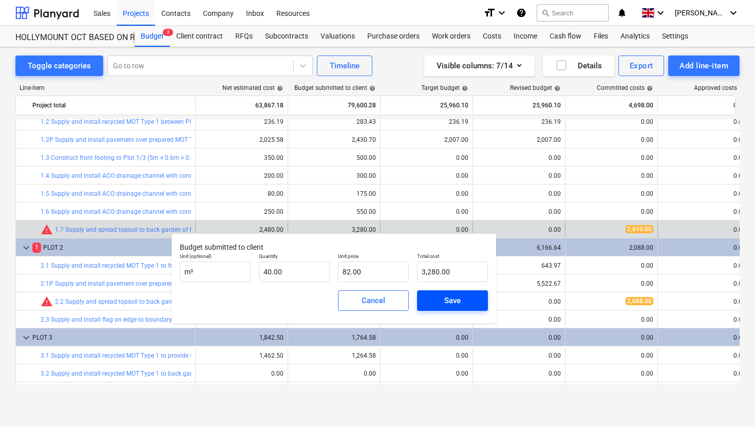
click at [464, 307] on button "Save" at bounding box center [452, 300] width 71 height 21
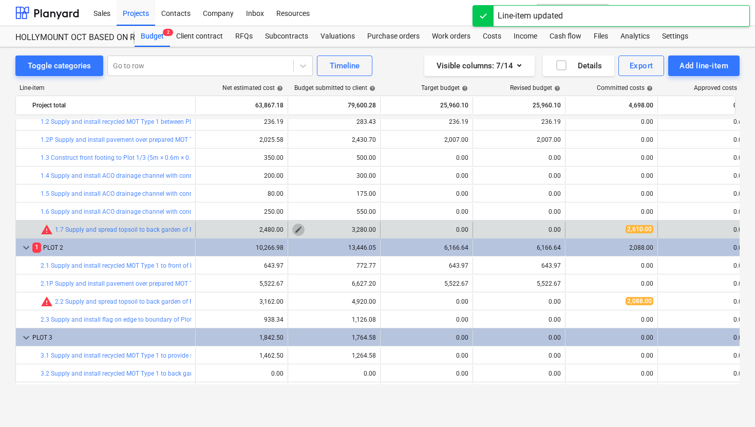
click at [299, 227] on span "edit" at bounding box center [298, 230] width 8 height 8
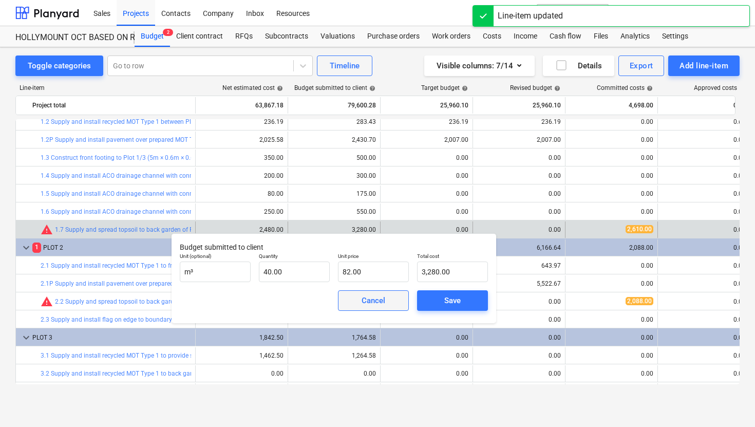
click at [354, 298] on span "Cancel" at bounding box center [373, 300] width 45 height 13
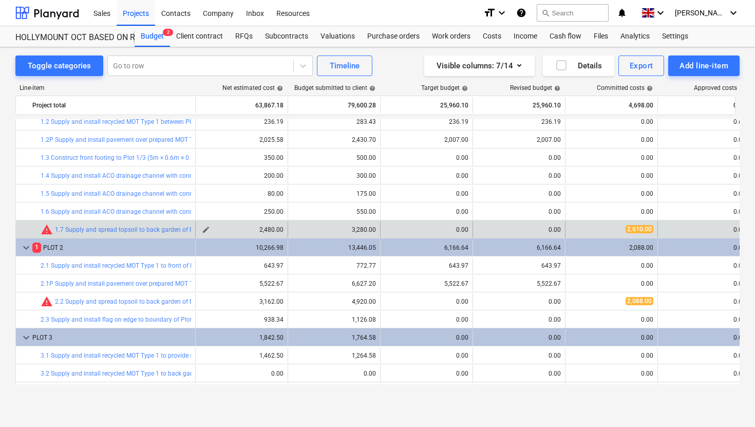
click at [208, 230] on span "edit" at bounding box center [206, 230] width 8 height 8
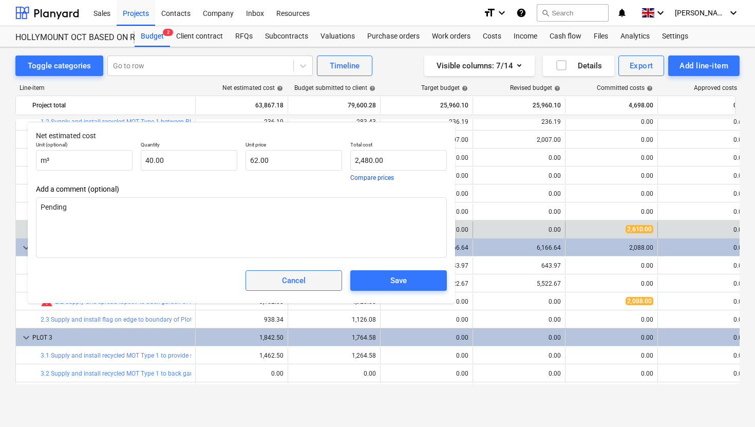
click at [309, 286] on span "Cancel" at bounding box center [293, 280] width 71 height 13
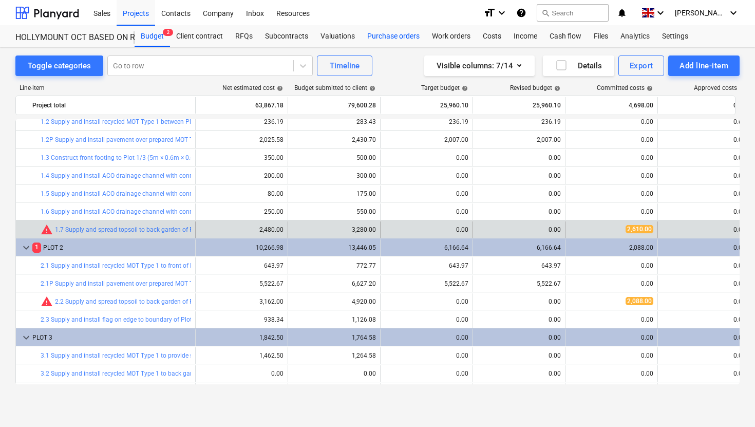
click at [402, 36] on div "Purchase orders" at bounding box center [393, 36] width 65 height 21
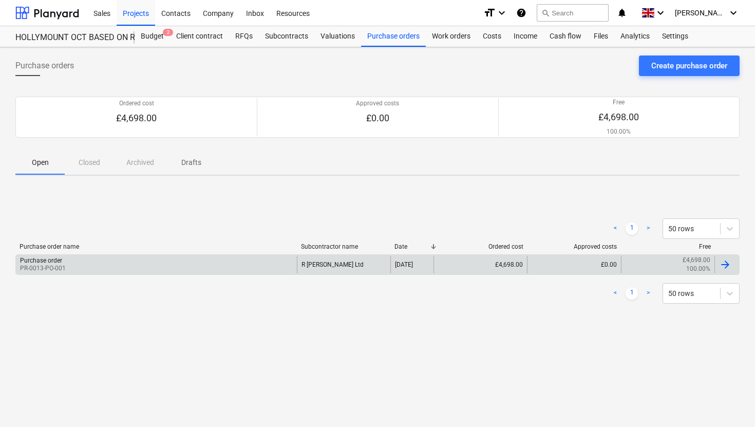
click at [686, 267] on div "£4,698.00 100.00%" at bounding box center [668, 264] width 85 height 17
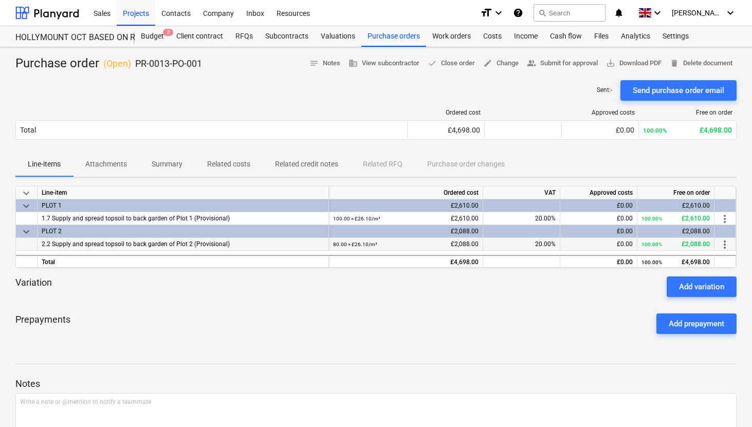
click at [53, 246] on span "2.2 Supply and spread topsoil to back garden of Plot 2 (Provisional)" at bounding box center [136, 243] width 188 height 7
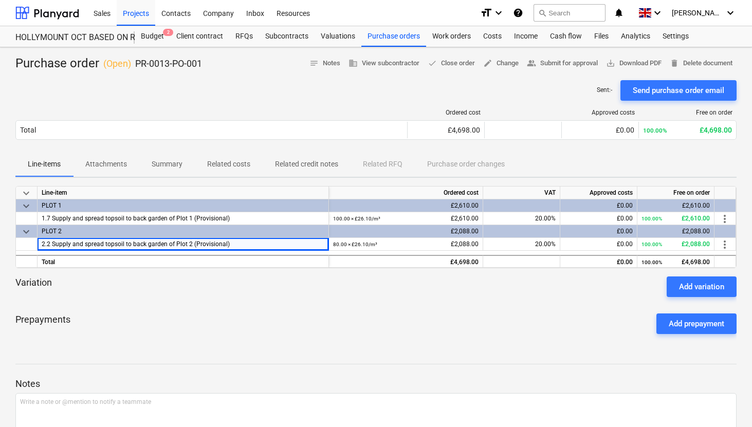
click at [217, 312] on div "Prepayments Add prepayment" at bounding box center [375, 323] width 721 height 37
click at [430, 247] on div "80.00 × £26.10 / m³ £2,088.00" at bounding box center [405, 244] width 145 height 13
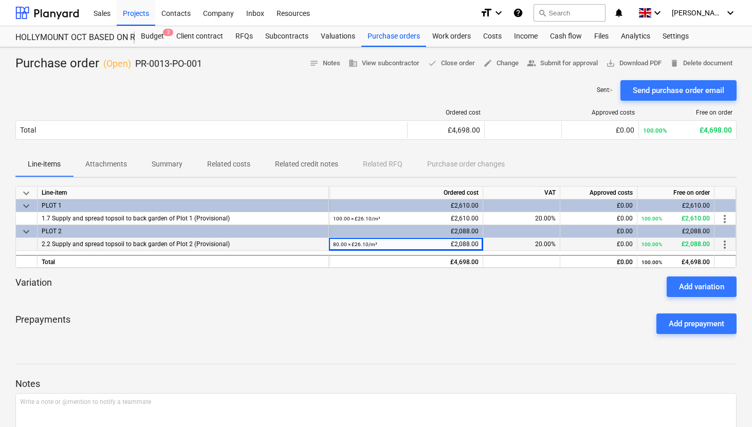
click at [380, 247] on div "80.00 × £26.10 / m³ £2,088.00" at bounding box center [405, 244] width 145 height 13
click at [351, 243] on small "80.00 × £26.10 / m³" at bounding box center [355, 244] width 44 height 6
click at [475, 243] on div "80.00 × £26.10 / m³ £2,088.00" at bounding box center [405, 244] width 145 height 13
click at [420, 286] on div "Variation Add variation" at bounding box center [375, 286] width 721 height 21
click at [722, 245] on span "more_vert" at bounding box center [724, 244] width 12 height 12
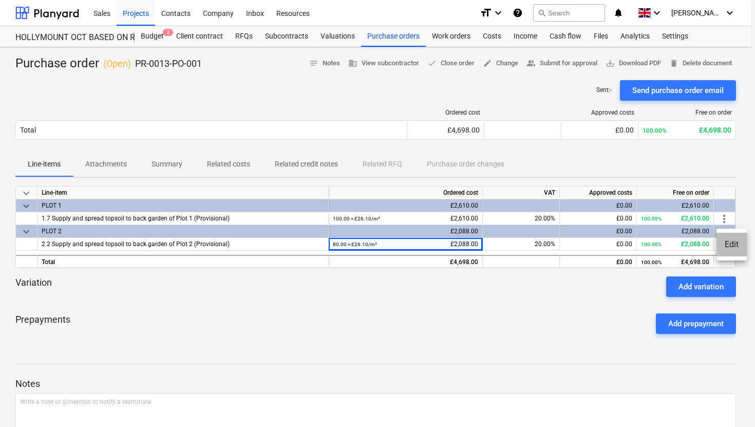
click at [730, 246] on li "Edit" at bounding box center [732, 245] width 30 height 24
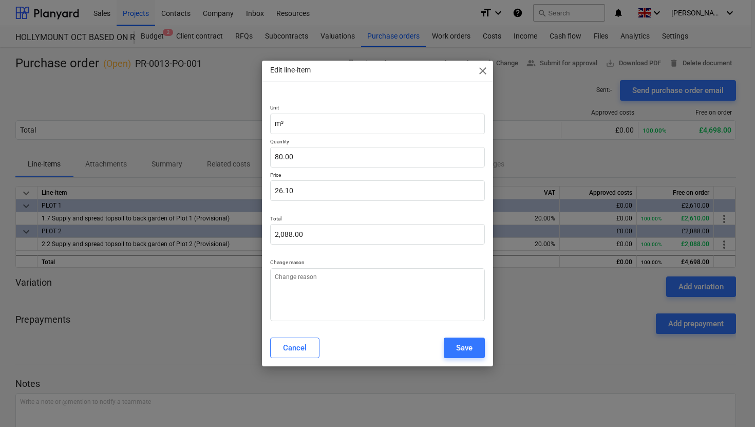
click at [486, 72] on span "close" at bounding box center [483, 71] width 12 height 12
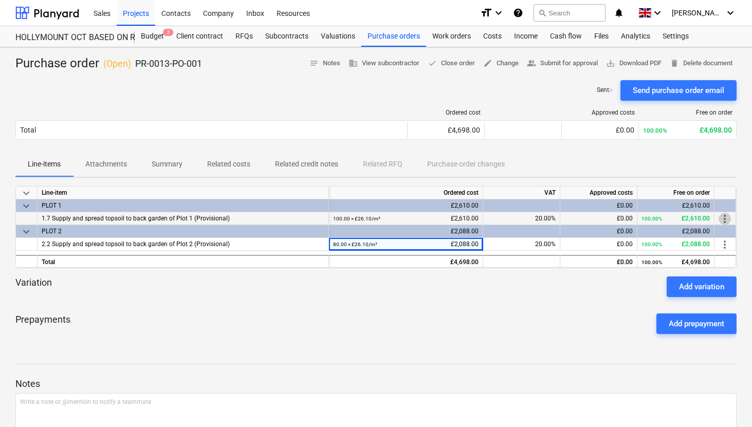
click at [724, 217] on span "more_vert" at bounding box center [724, 219] width 12 height 12
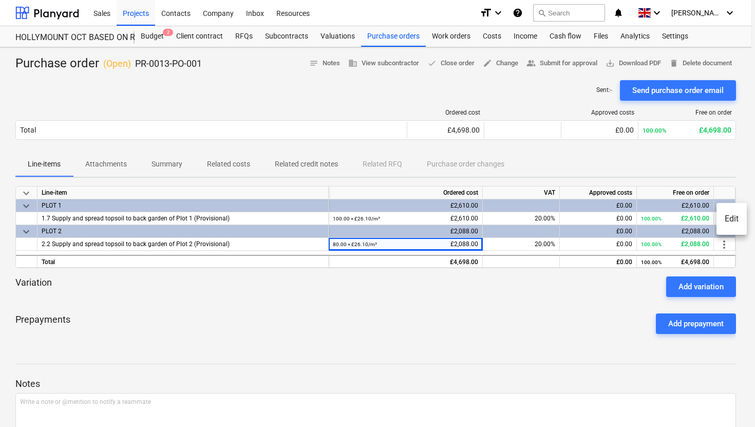
click at [731, 217] on li "Edit" at bounding box center [732, 219] width 30 height 24
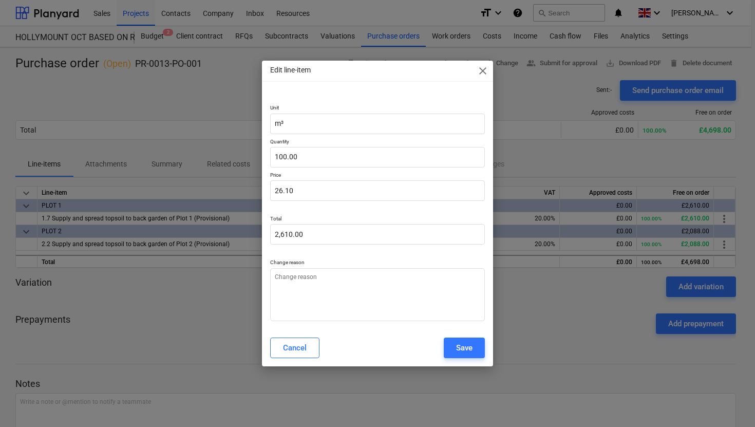
type textarea "x"
type input "100"
drag, startPoint x: 303, startPoint y: 153, endPoint x: 267, endPoint y: 152, distance: 36.0
click at [266, 152] on div "Unit m³ Quantity 100 Price 26.10 Total 2,610.00 Change reason" at bounding box center [377, 210] width 231 height 237
drag, startPoint x: 295, startPoint y: 161, endPoint x: 274, endPoint y: 160, distance: 21.1
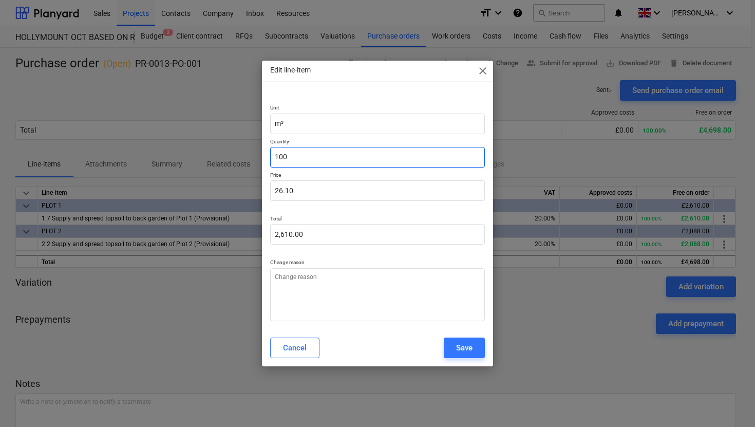
click at [273, 160] on input "100" at bounding box center [377, 157] width 215 height 21
type textarea "x"
type input "8"
type input "208.80"
type textarea "x"
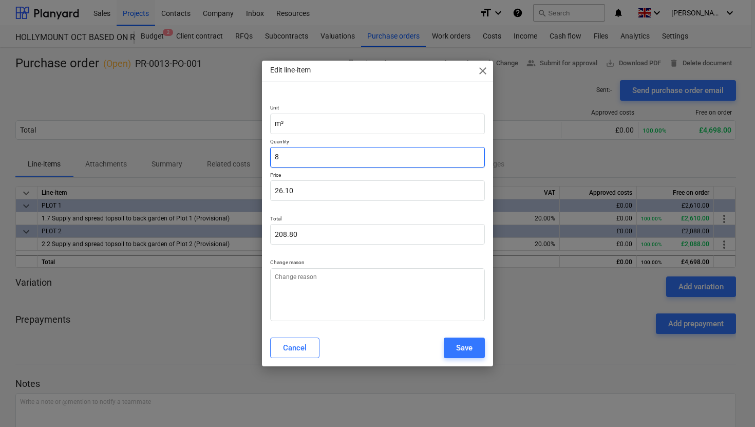
type input "80"
type input "2,088.00"
type input "80"
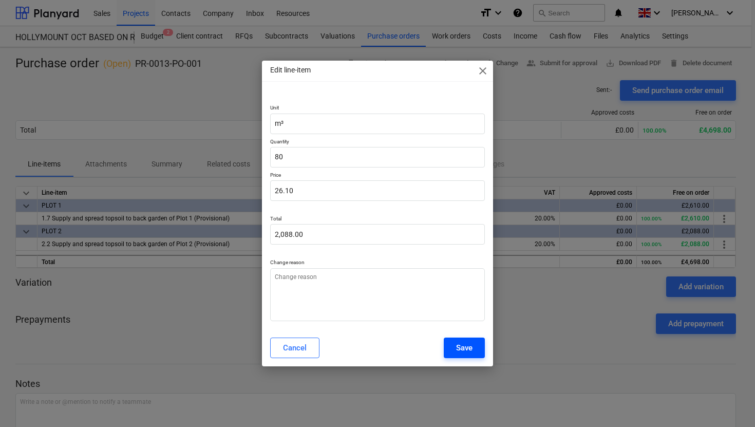
type textarea "x"
type input "80.00"
click at [471, 350] on div "Save" at bounding box center [464, 347] width 16 height 13
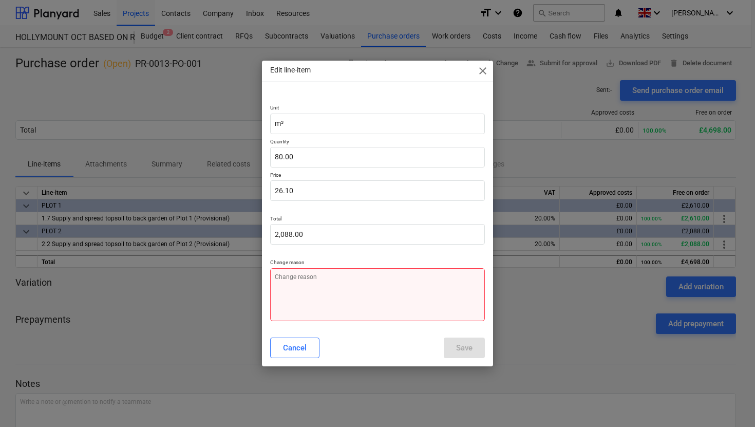
click at [405, 301] on textarea at bounding box center [377, 294] width 215 height 53
type textarea "x"
type textarea "e"
type textarea "x"
type textarea "er"
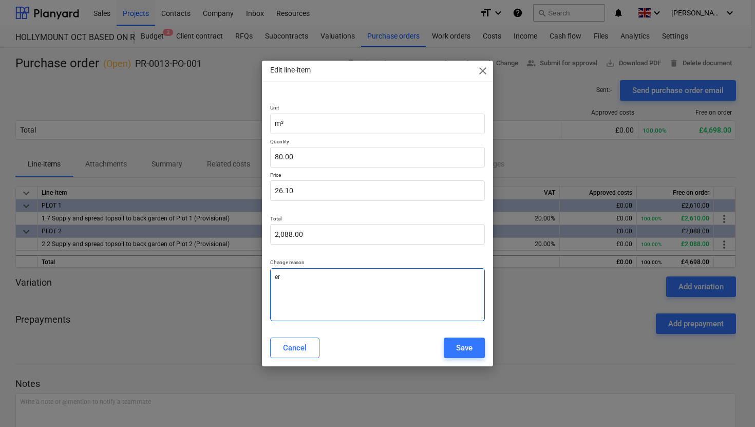
type textarea "x"
type textarea "err"
type textarea "x"
type textarea "erro"
type textarea "x"
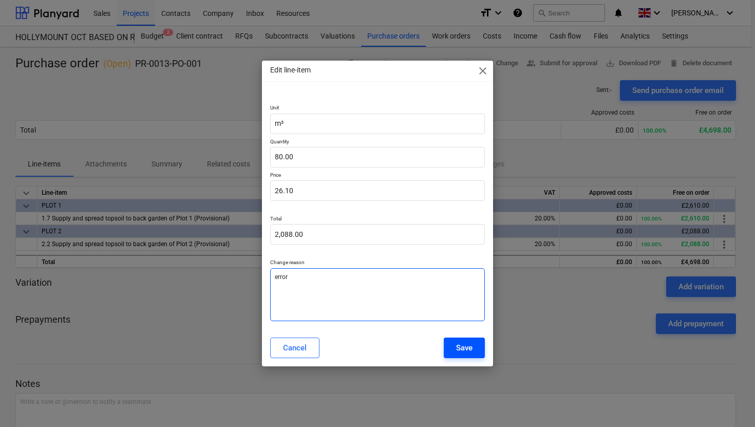
type textarea "error"
click at [473, 352] on button "Save" at bounding box center [464, 348] width 41 height 21
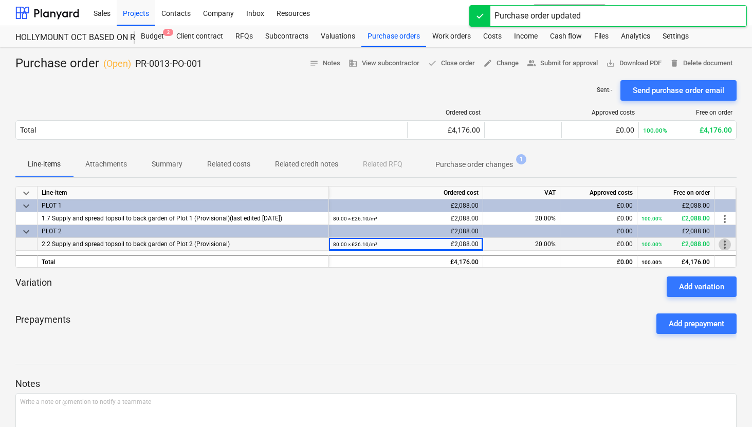
click at [725, 245] on span "more_vert" at bounding box center [724, 244] width 12 height 12
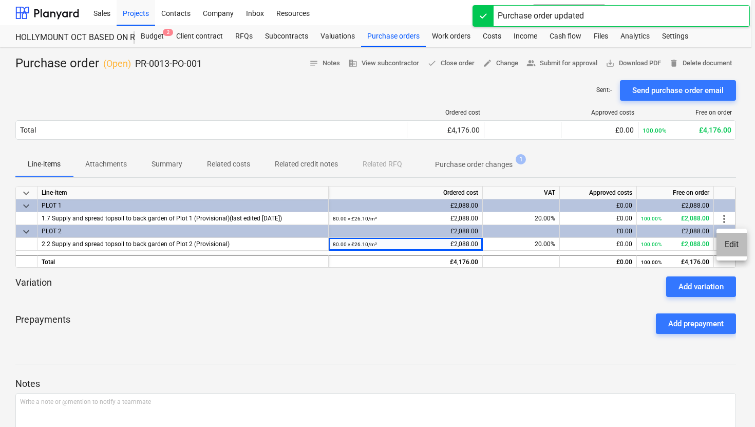
click at [737, 244] on li "Edit" at bounding box center [732, 245] width 30 height 24
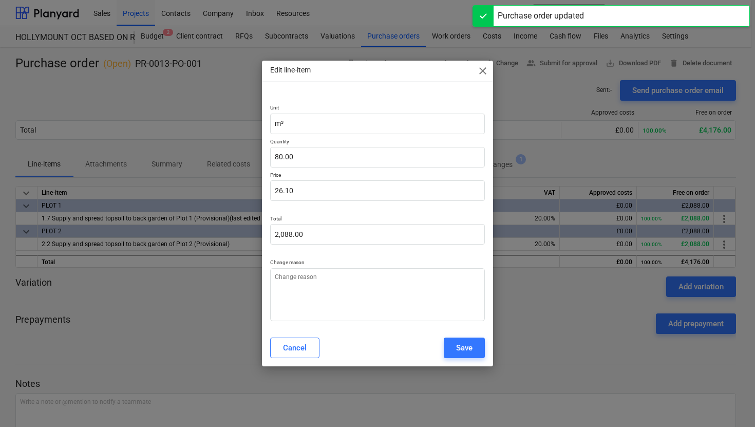
type textarea "x"
type input "80"
drag, startPoint x: 314, startPoint y: 158, endPoint x: 252, endPoint y: 158, distance: 62.2
click at [252, 158] on div "Edit line-item close Unit m³ Quantity 80 Price 26.10 Total 2,088.00 Change reas…" at bounding box center [377, 213] width 755 height 427
type textarea "x"
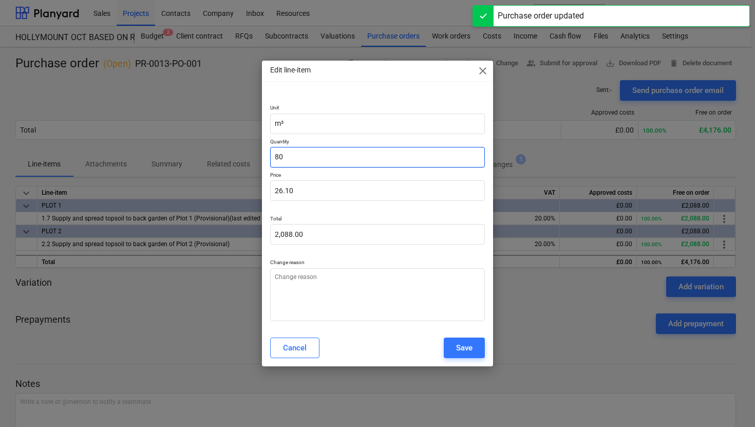
type input "1"
type input "26.10"
type textarea "x"
type input "10"
type input "261.00"
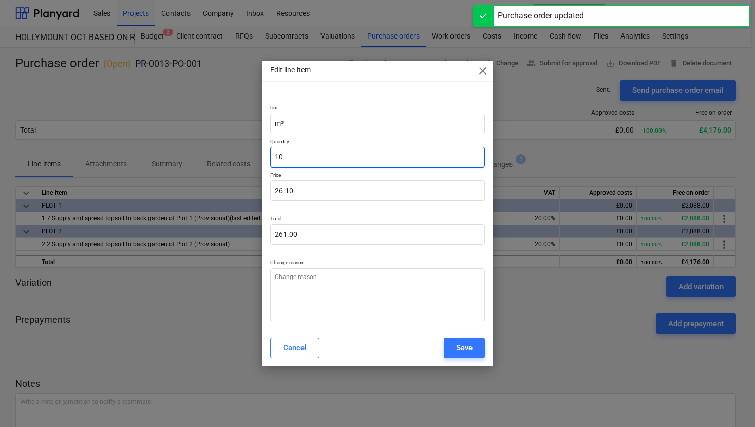
type textarea "x"
type input "100"
type input "2,610.00"
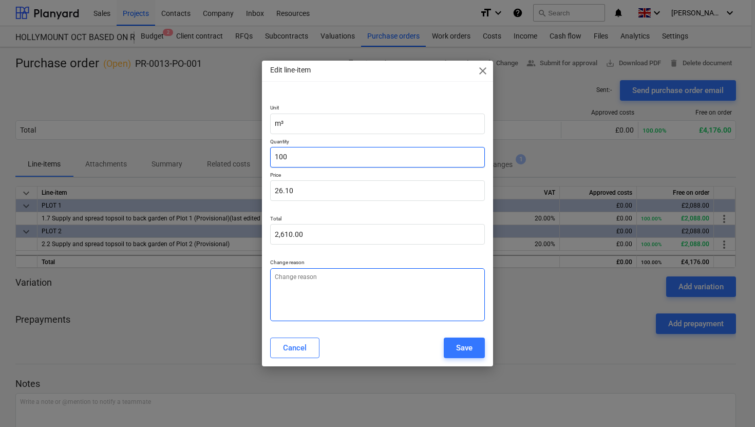
type input "100"
type textarea "x"
type input "100.00"
click at [295, 270] on textarea at bounding box center [377, 294] width 215 height 53
type textarea "x"
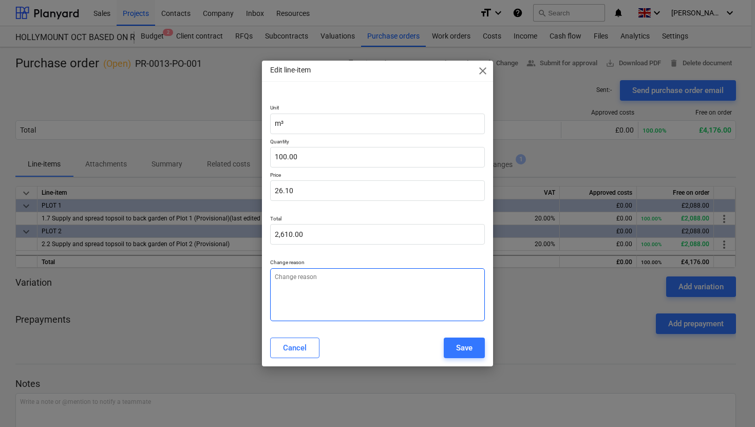
type textarea "e"
type textarea "x"
type textarea "er"
type textarea "x"
type textarea "err"
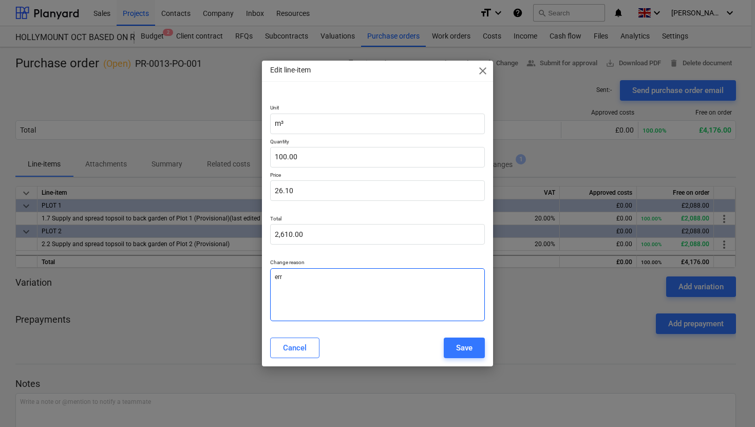
type textarea "x"
type textarea "erro"
type textarea "x"
type textarea "error"
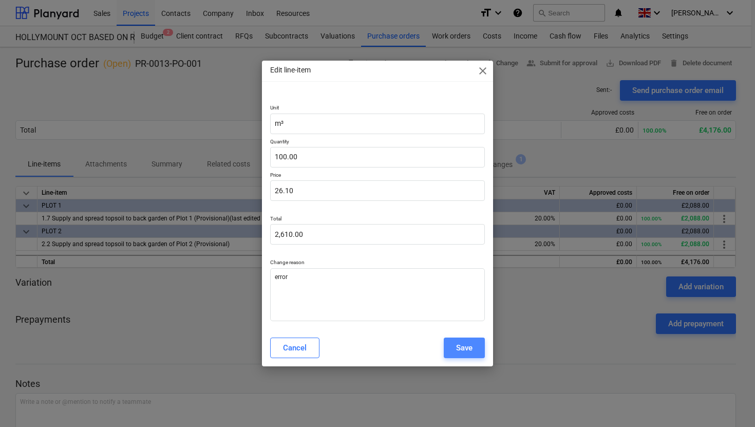
click at [468, 348] on div "Save" at bounding box center [464, 347] width 16 height 13
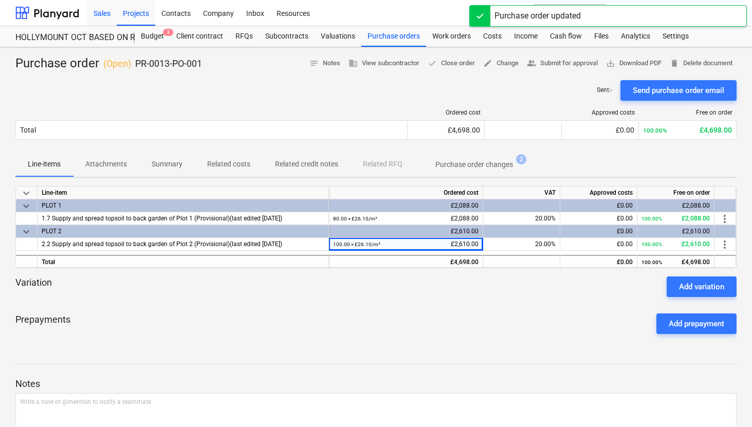
click at [102, 17] on div "Sales" at bounding box center [101, 12] width 29 height 26
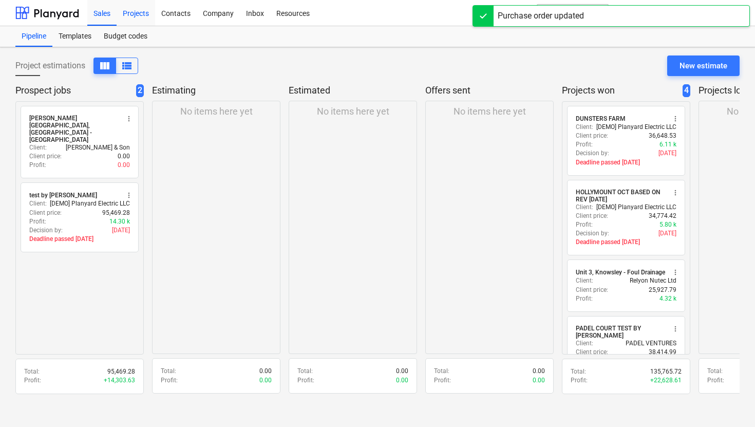
click at [139, 16] on div "Projects" at bounding box center [136, 12] width 39 height 26
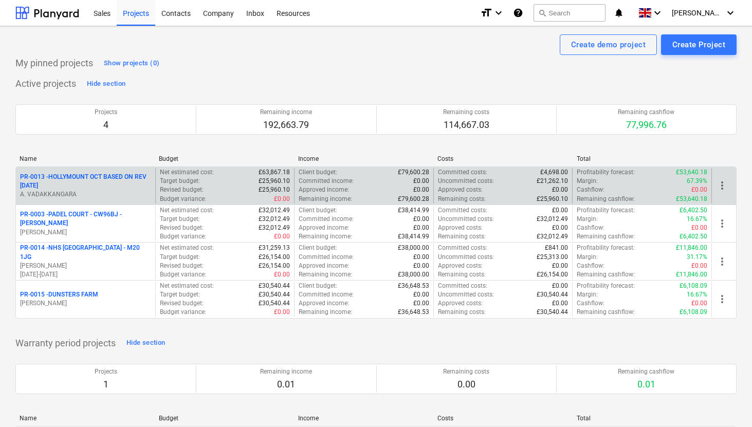
click at [119, 175] on p "PR-0013 - HOLLYMOUNT OCT BASED ON REV [DATE]" at bounding box center [85, 181] width 131 height 17
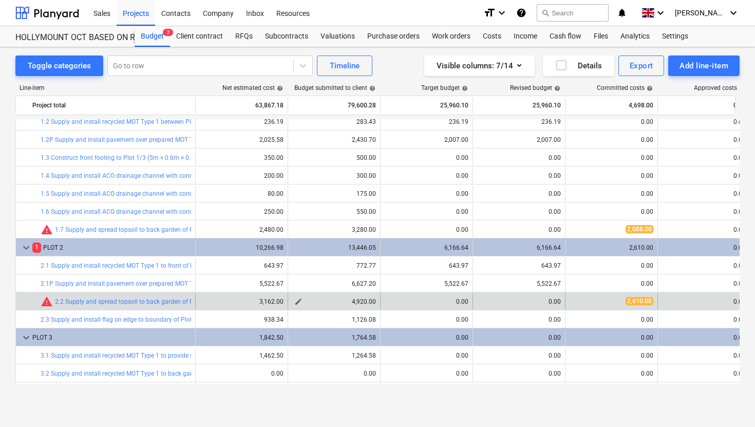
click at [300, 302] on span "edit" at bounding box center [298, 302] width 8 height 8
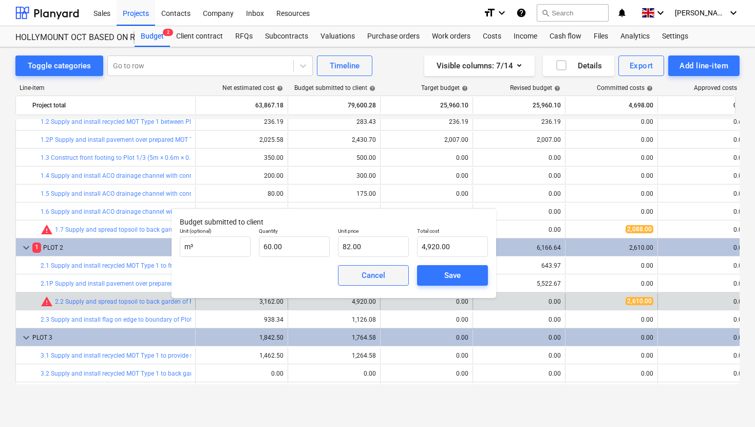
click at [374, 281] on div "Cancel" at bounding box center [374, 275] width 24 height 13
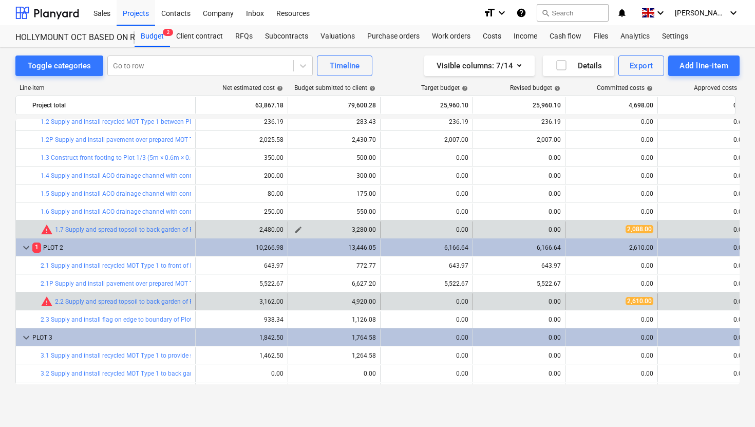
click at [301, 230] on span "edit" at bounding box center [298, 230] width 8 height 8
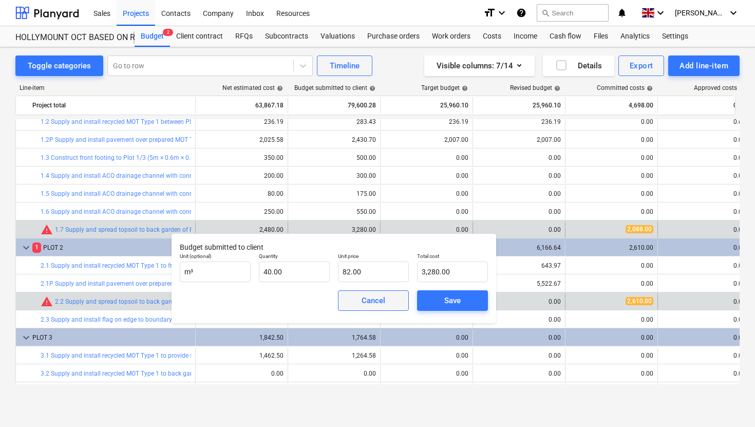
click at [358, 301] on span "Cancel" at bounding box center [373, 300] width 45 height 13
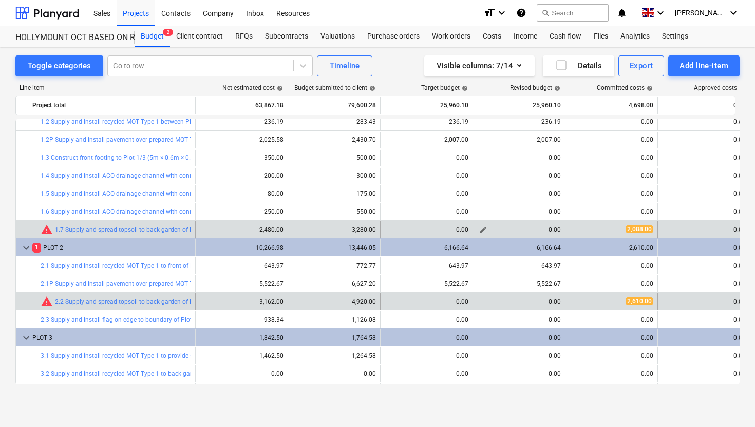
click at [480, 230] on span "edit" at bounding box center [483, 230] width 8 height 8
type textarea "x"
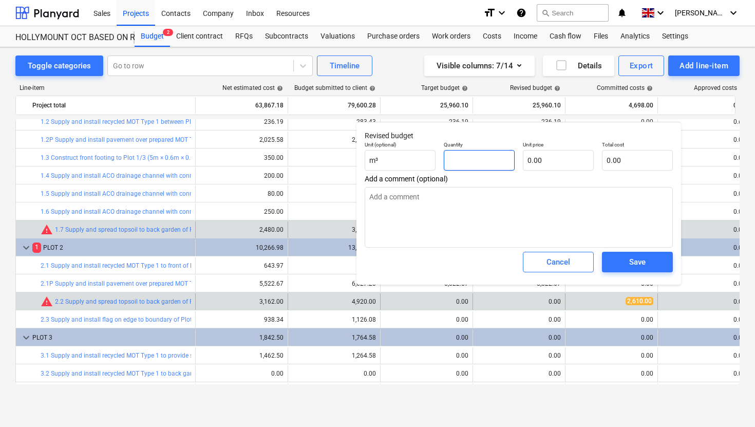
click at [469, 165] on input "text" at bounding box center [479, 160] width 71 height 21
type textarea "x"
type input "0.00"
drag, startPoint x: 403, startPoint y: 165, endPoint x: 358, endPoint y: 158, distance: 46.3
click at [356, 159] on body "Sales Projects Contacts Company Inbox Resources format_size keyboard_arrow_down…" at bounding box center [377, 213] width 755 height 427
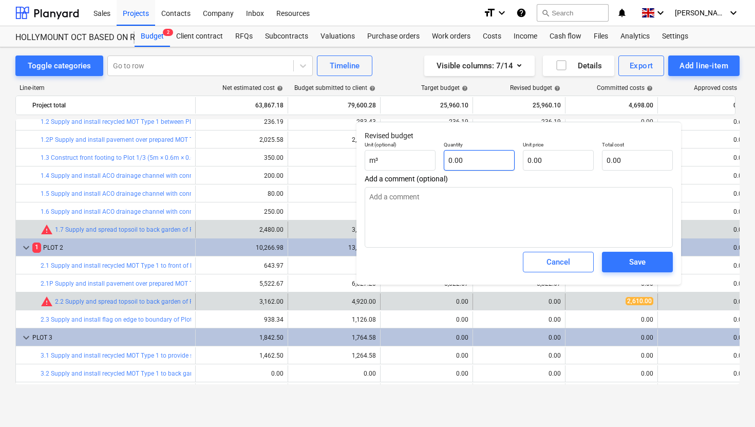
type textarea "x"
click at [485, 166] on input "text" at bounding box center [479, 160] width 71 height 21
type textarea "x"
type input "1"
type textarea "x"
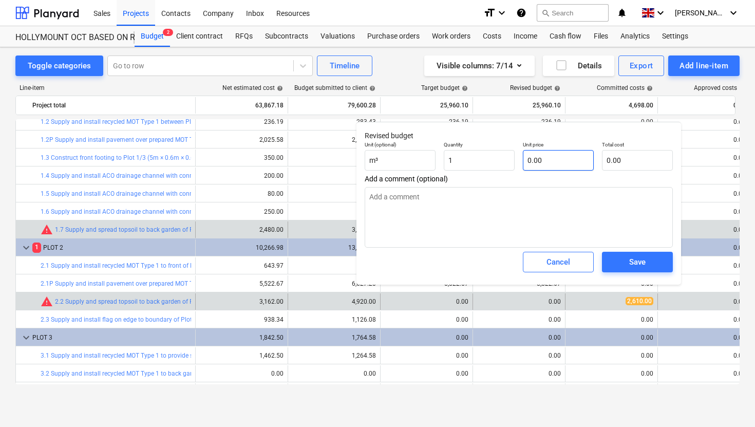
type input "1.00"
click at [539, 157] on input "text" at bounding box center [558, 160] width 71 height 21
type textarea "x"
type input "2"
type input "2.00"
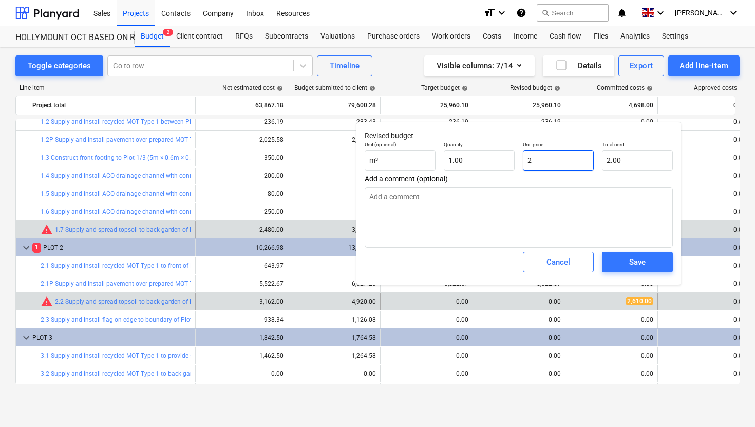
type textarea "x"
type input "24"
type input "24.00"
type textarea "x"
type input "248"
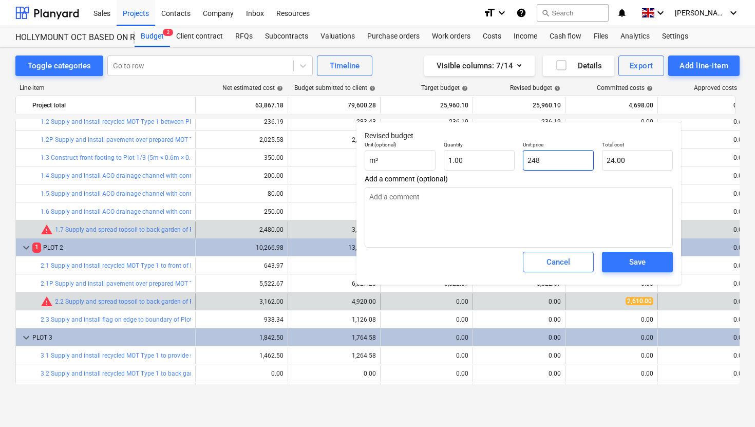
type input "248.00"
type textarea "x"
type input "2480"
type input "2,480.00"
type input "2480"
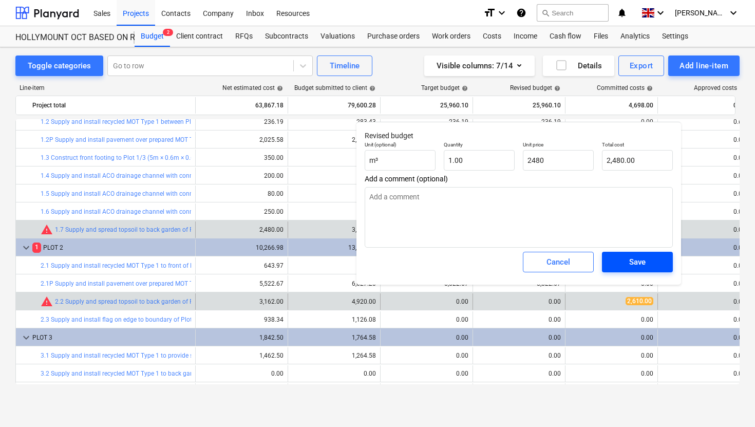
type textarea "x"
type input "2,480.00"
click at [643, 259] on div "Save" at bounding box center [637, 261] width 16 height 13
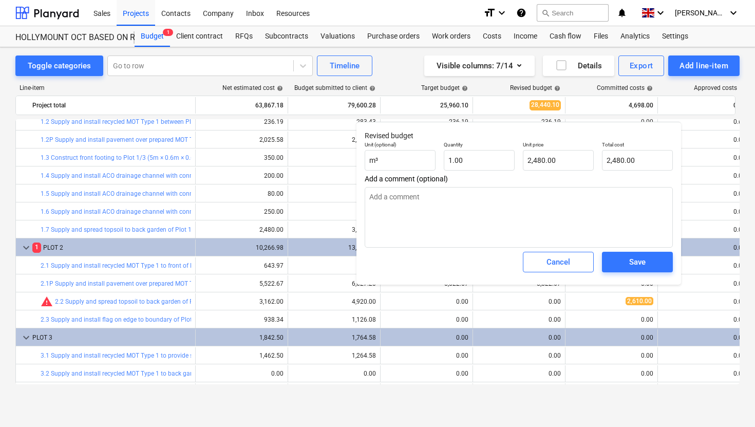
type textarea "x"
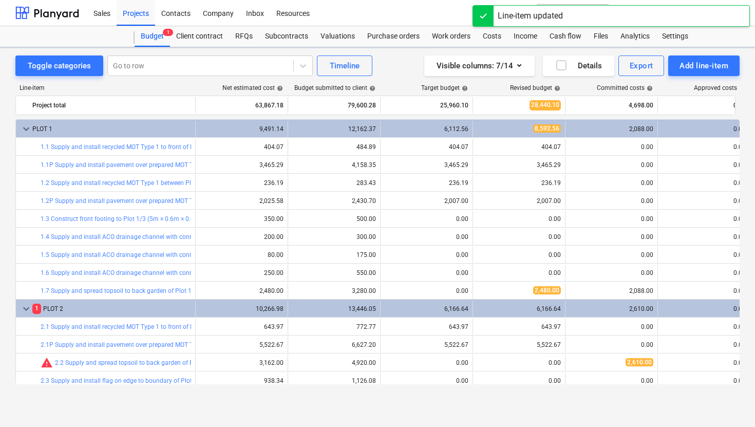
scroll to position [61, 0]
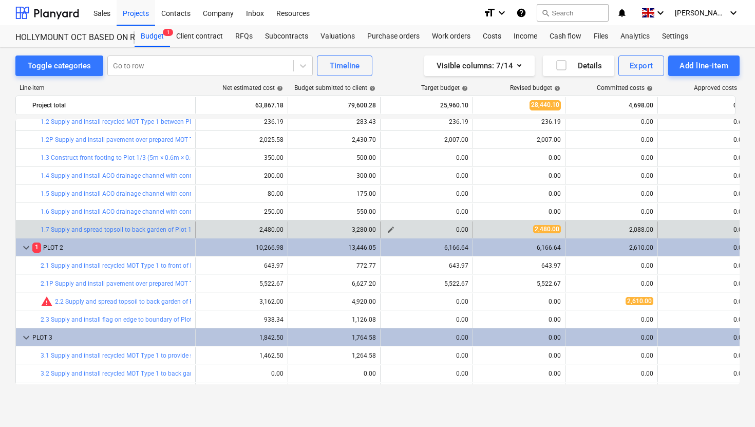
click at [392, 228] on span "edit" at bounding box center [391, 230] width 8 height 8
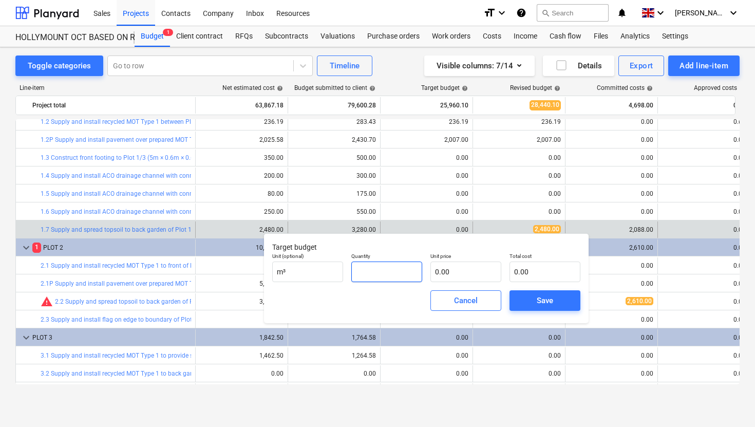
click at [387, 271] on input "text" at bounding box center [386, 272] width 71 height 21
type input "1.00"
click at [449, 272] on input "text" at bounding box center [466, 272] width 71 height 21
type input "2"
type input "2.00"
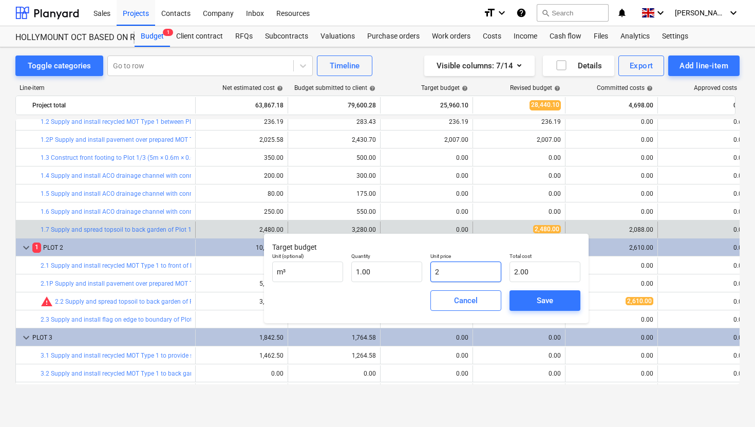
type input "24"
click at [542, 305] on div "Save" at bounding box center [545, 300] width 16 height 13
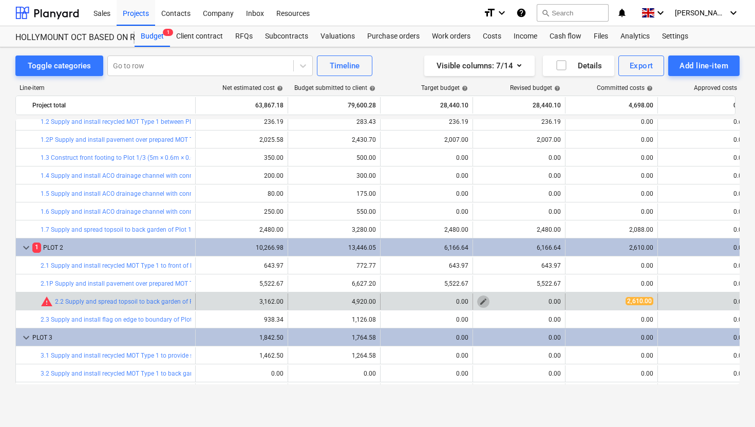
click at [484, 301] on span "edit" at bounding box center [483, 302] width 8 height 8
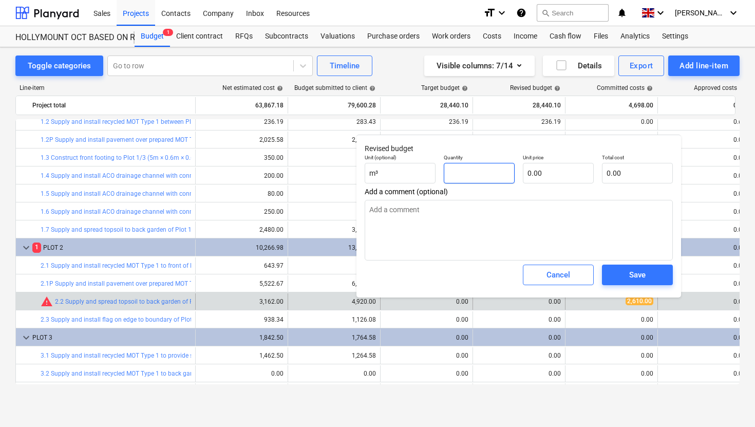
click at [487, 175] on input "text" at bounding box center [479, 173] width 71 height 21
click at [549, 174] on input "text" at bounding box center [558, 173] width 71 height 21
click at [638, 277] on div "Save" at bounding box center [637, 274] width 16 height 13
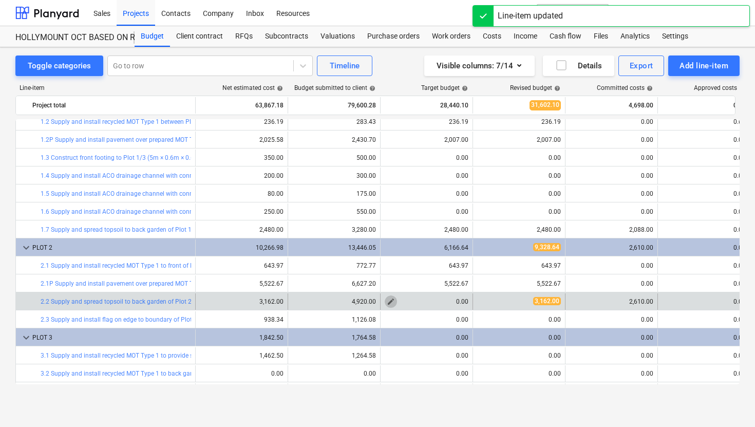
click at [392, 300] on span "edit" at bounding box center [391, 302] width 8 height 8
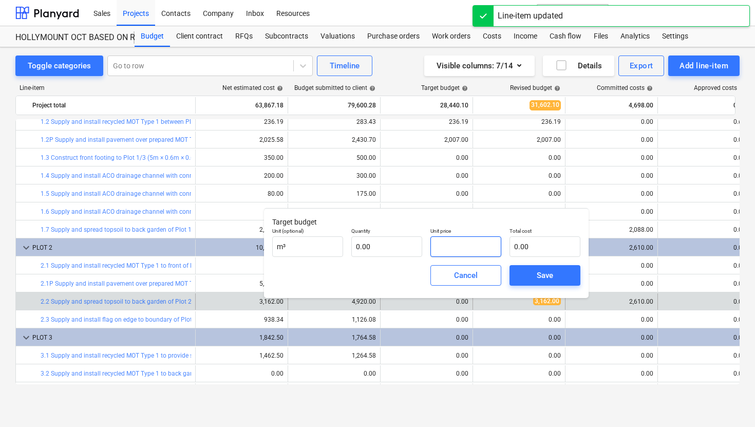
click at [468, 246] on input "text" at bounding box center [466, 246] width 71 height 21
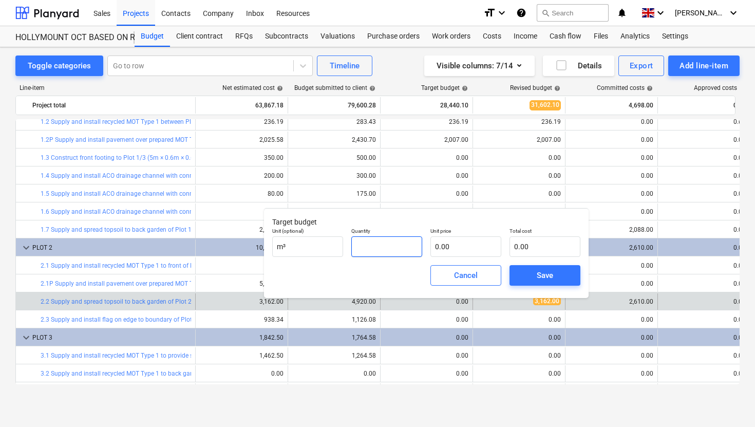
click at [385, 247] on input "text" at bounding box center [386, 246] width 71 height 21
click at [455, 251] on input "text" at bounding box center [466, 246] width 71 height 21
click at [544, 270] on div "Save" at bounding box center [545, 275] width 16 height 13
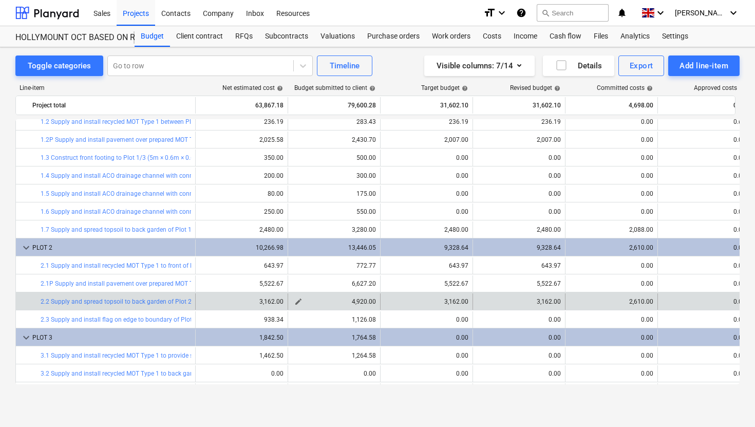
click at [302, 302] on span "edit" at bounding box center [298, 302] width 8 height 8
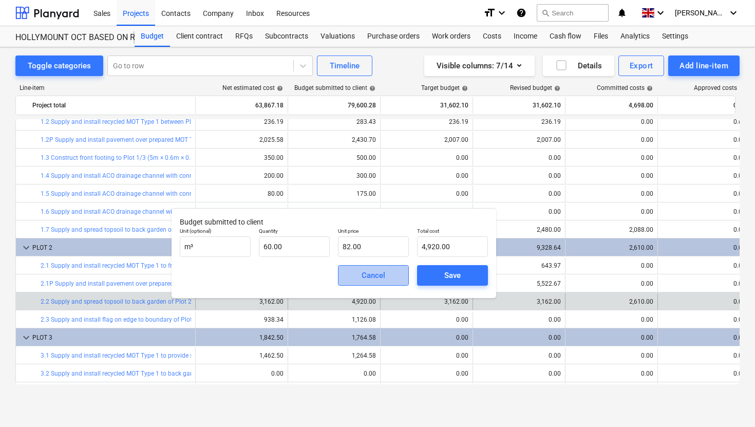
click at [362, 280] on div "Cancel" at bounding box center [374, 275] width 24 height 13
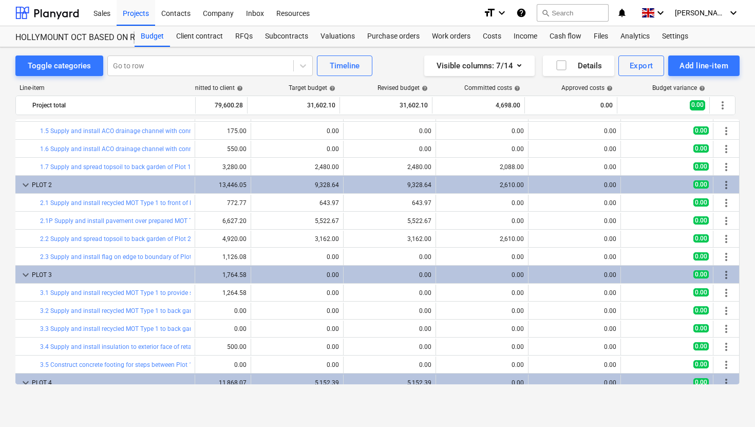
scroll to position [140, 133]
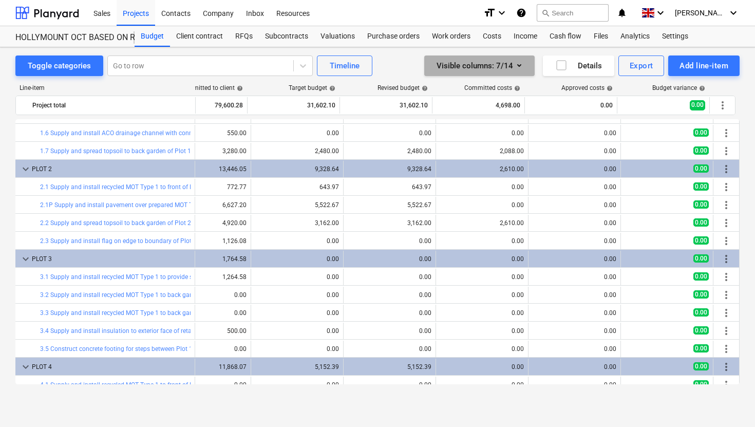
click at [520, 64] on icon "button" at bounding box center [519, 65] width 4 height 3
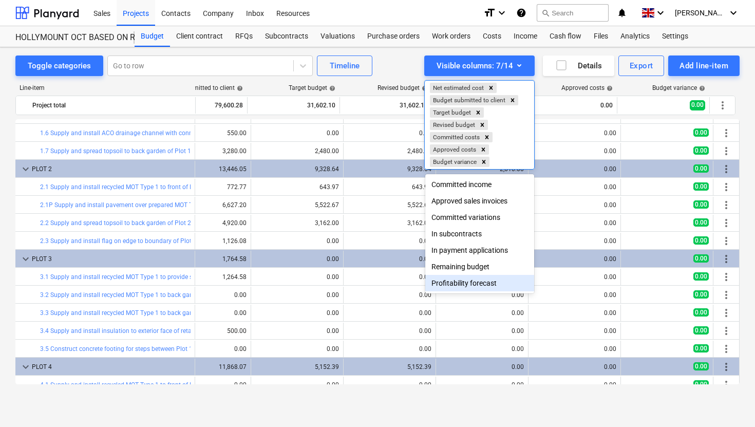
click at [474, 284] on div "Profitability forecast" at bounding box center [479, 283] width 109 height 16
click at [453, 283] on div "Profitability forecast" at bounding box center [479, 283] width 109 height 16
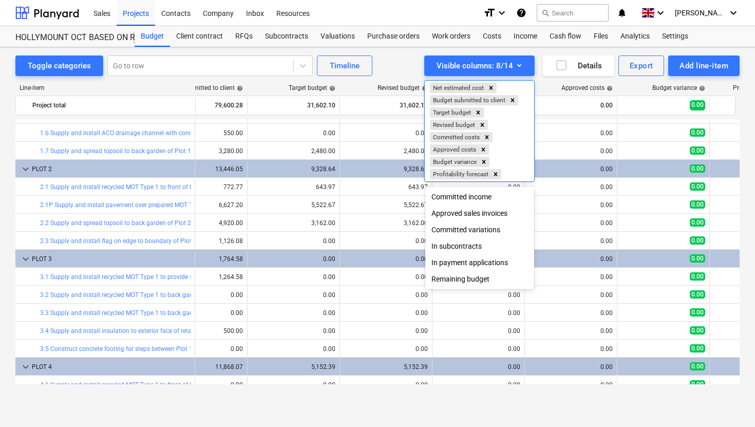
click at [462, 283] on div "Remaining budget" at bounding box center [479, 279] width 109 height 16
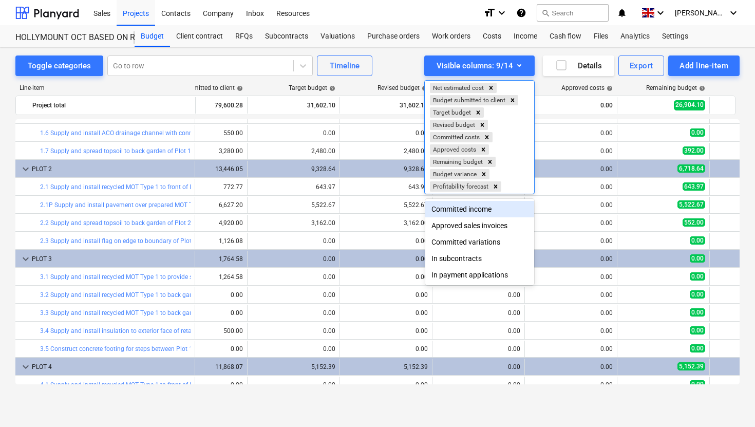
click at [522, 64] on div at bounding box center [377, 213] width 755 height 427
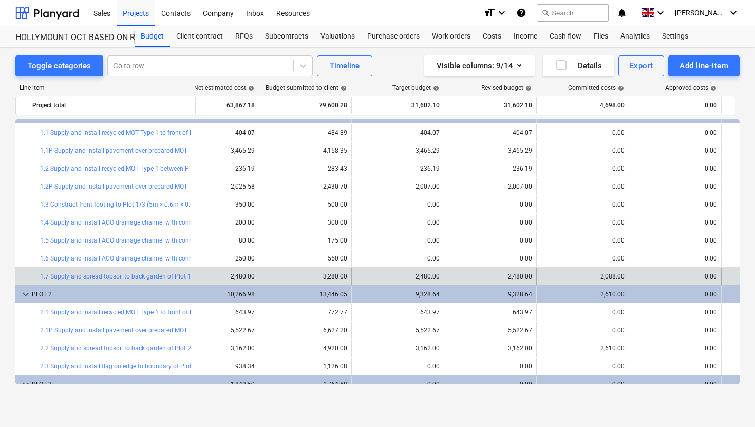
scroll to position [14, 13]
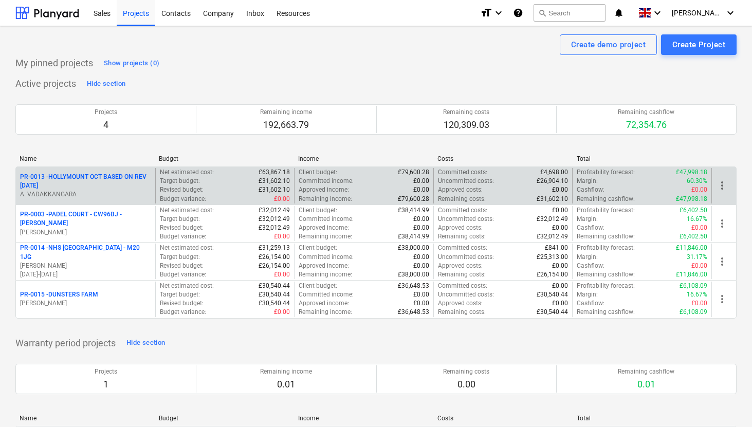
click at [106, 175] on p "PR-0013 - HOLLYMOUNT OCT BASED ON REV [DATE]" at bounding box center [85, 181] width 131 height 17
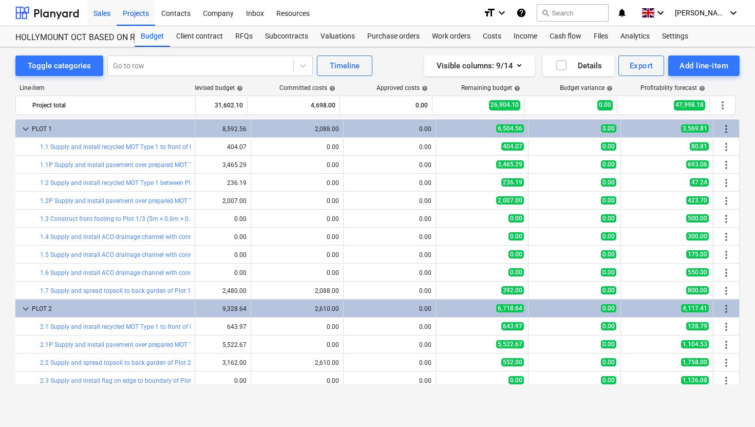
click at [99, 18] on div "Sales" at bounding box center [101, 12] width 29 height 26
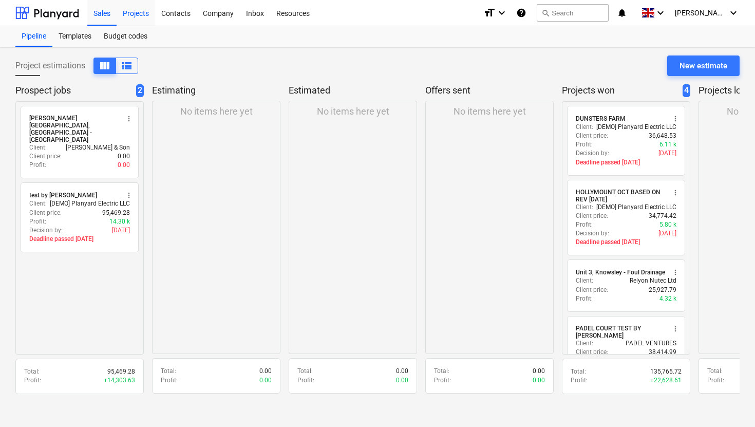
click at [135, 15] on div "Projects" at bounding box center [136, 12] width 39 height 26
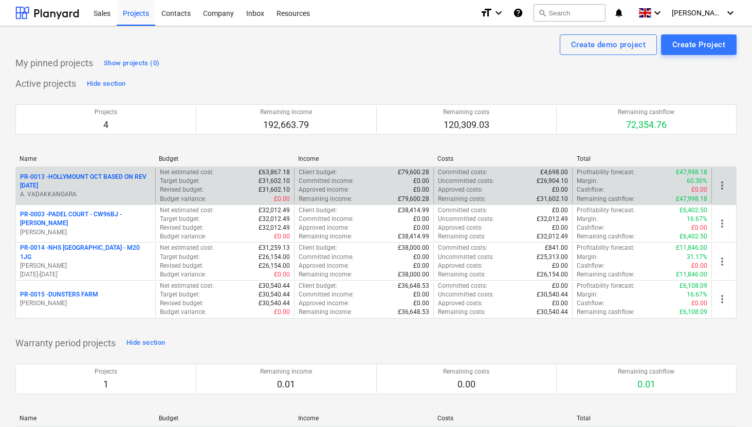
click at [103, 176] on p "PR-0013 - HOLLYMOUNT OCT BASED ON REV [DATE]" at bounding box center [85, 181] width 131 height 17
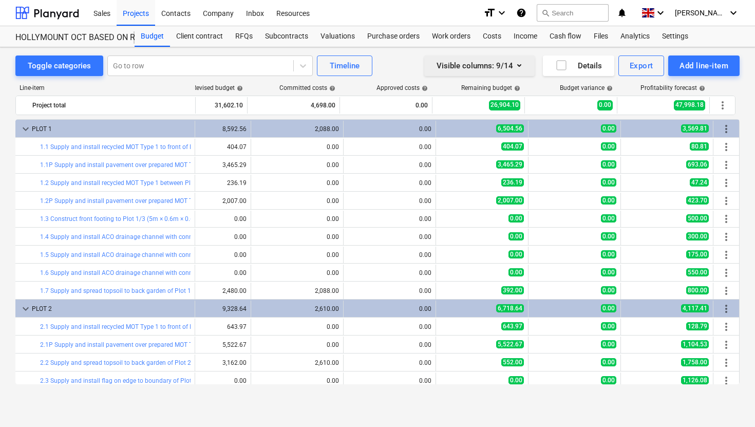
click at [520, 67] on icon "button" at bounding box center [519, 65] width 12 height 12
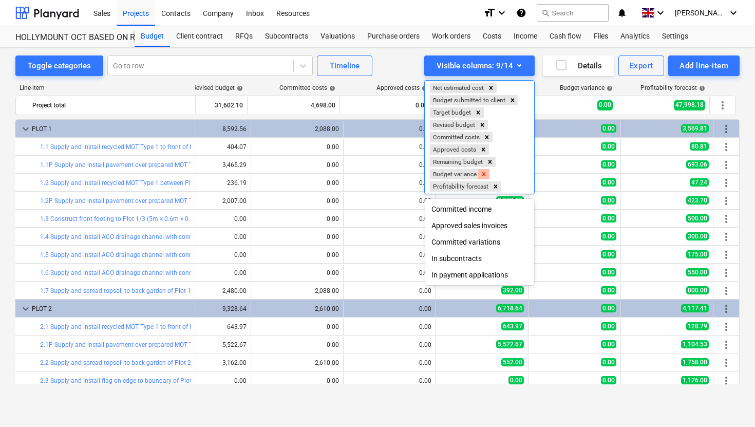
click at [487, 174] on icon "Remove Budget variance" at bounding box center [483, 174] width 7 height 7
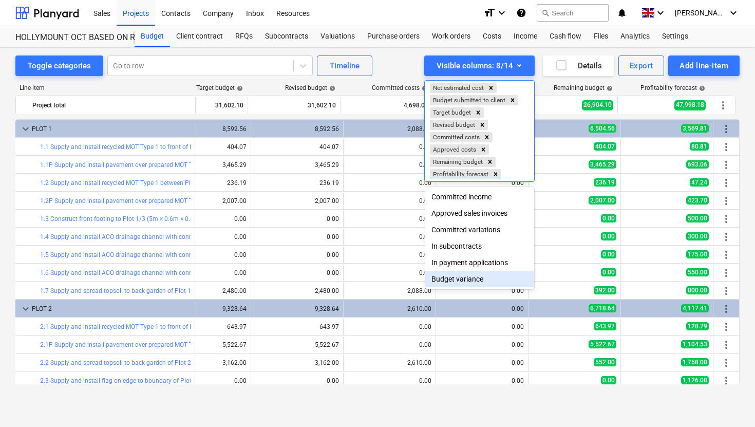
click at [453, 410] on div at bounding box center [377, 213] width 755 height 427
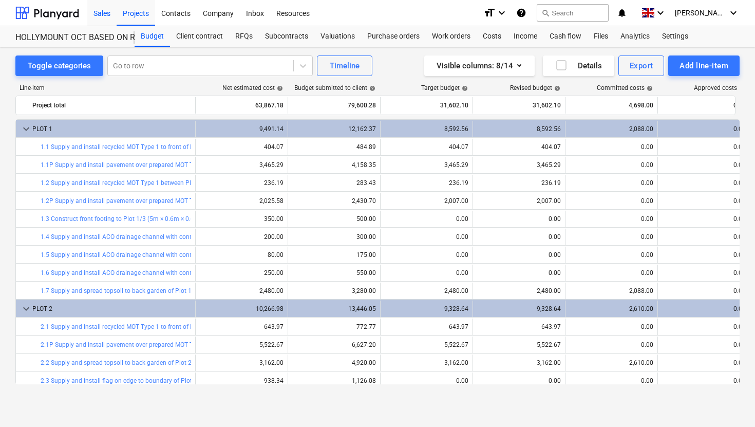
click at [104, 11] on div "Sales" at bounding box center [101, 12] width 29 height 26
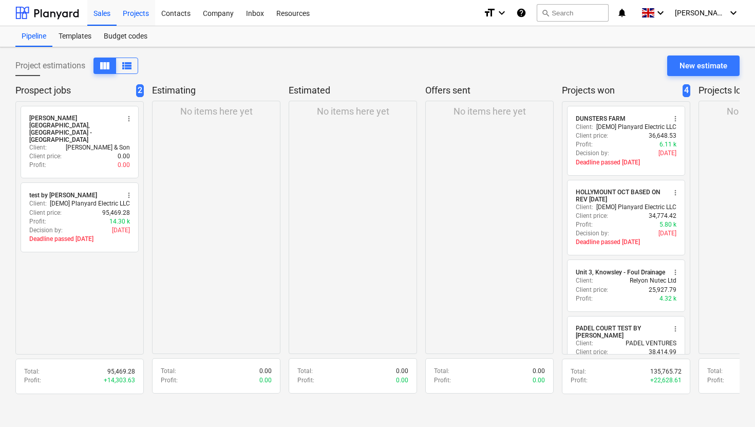
click at [140, 17] on div "Projects" at bounding box center [136, 12] width 39 height 26
